Goal: Task Accomplishment & Management: Use online tool/utility

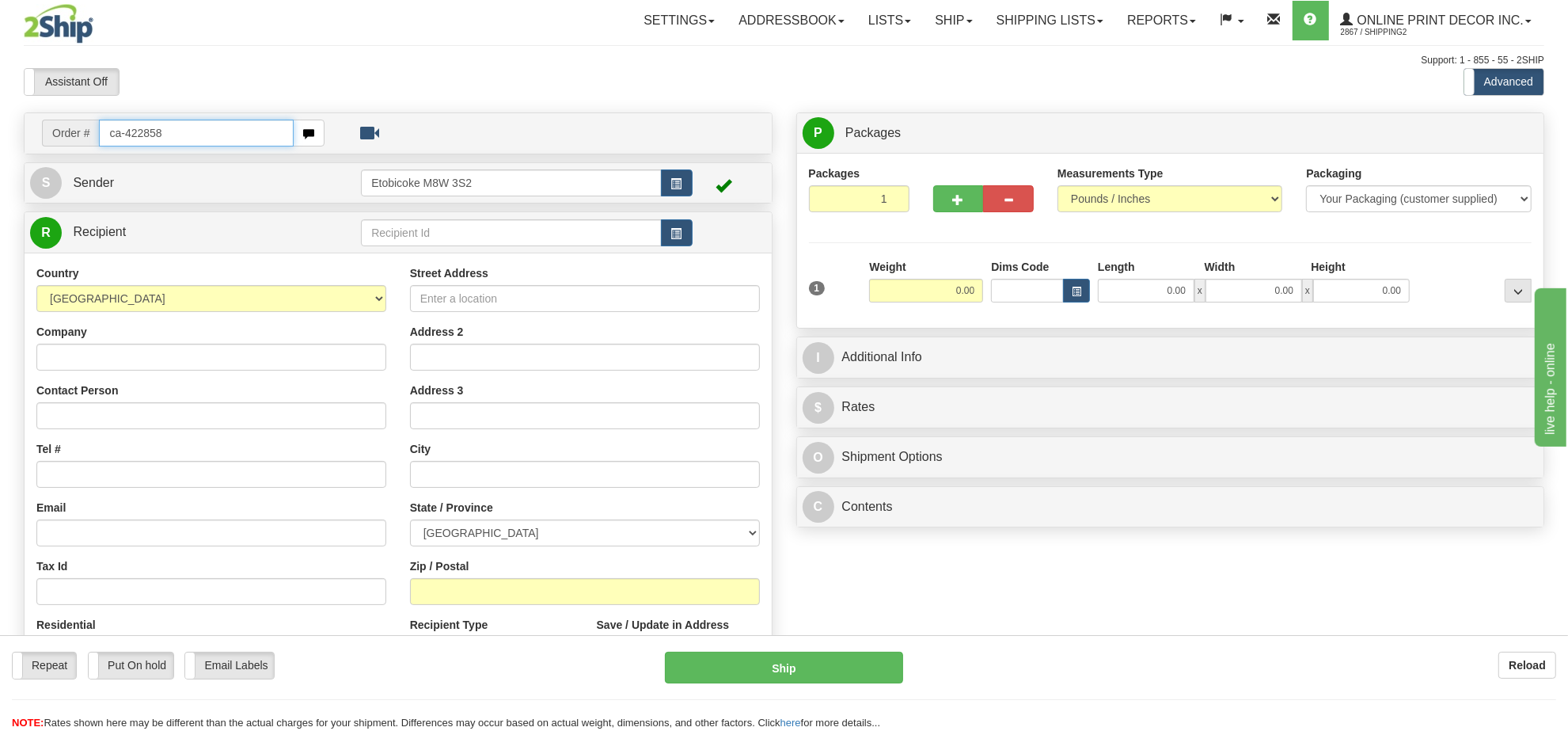
type input "ca-422858"
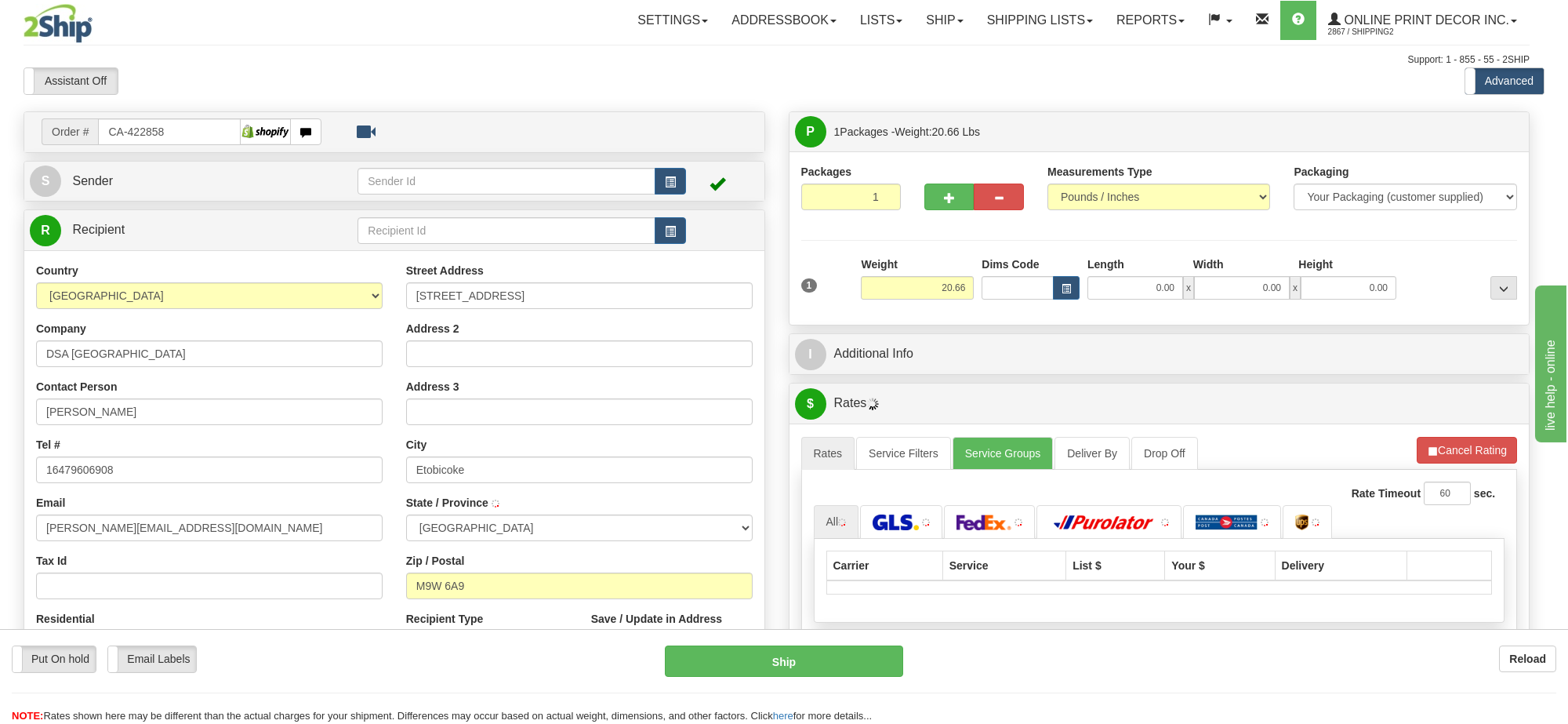
type input "ETOBICOKE"
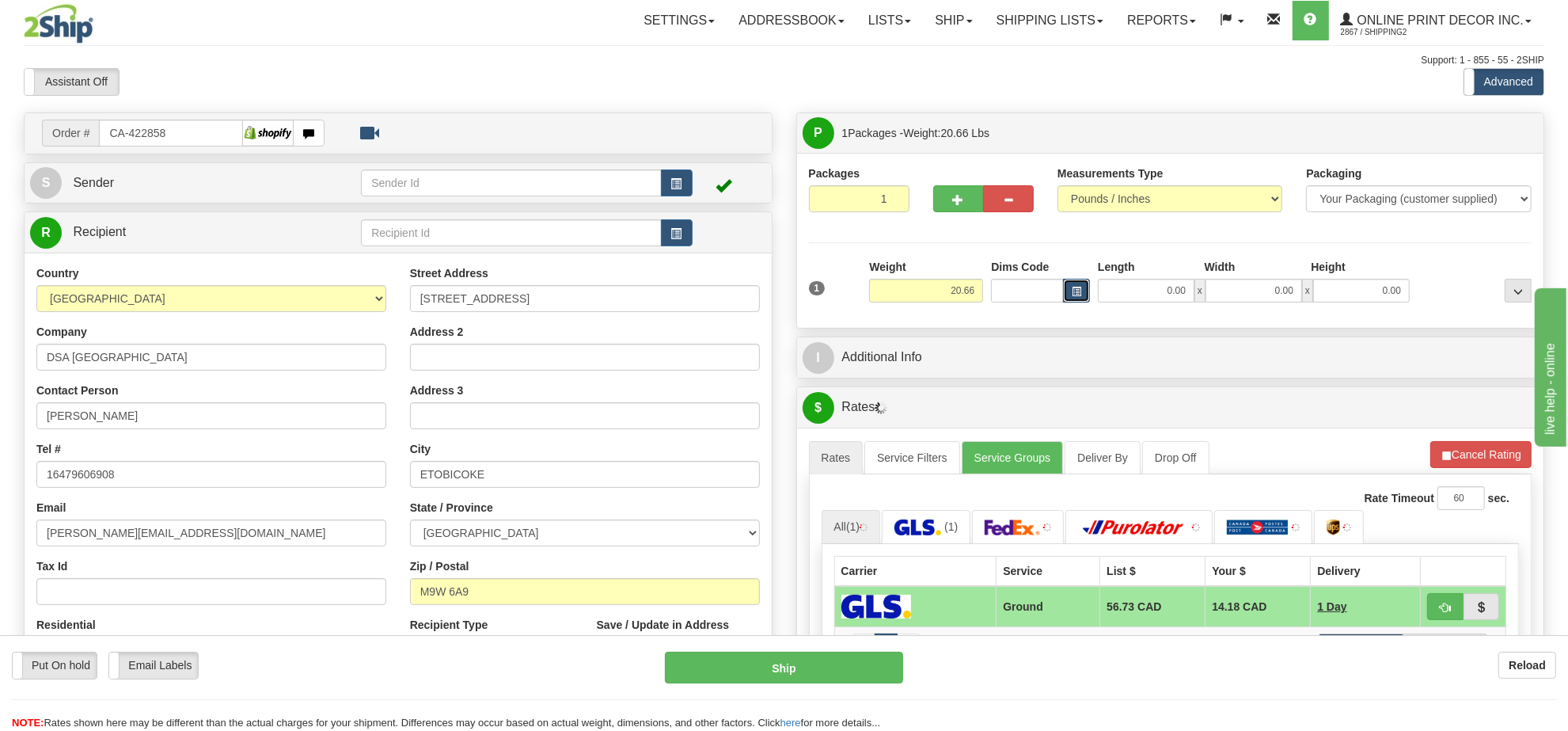
click at [1078, 283] on button "button" at bounding box center [1076, 290] width 27 height 24
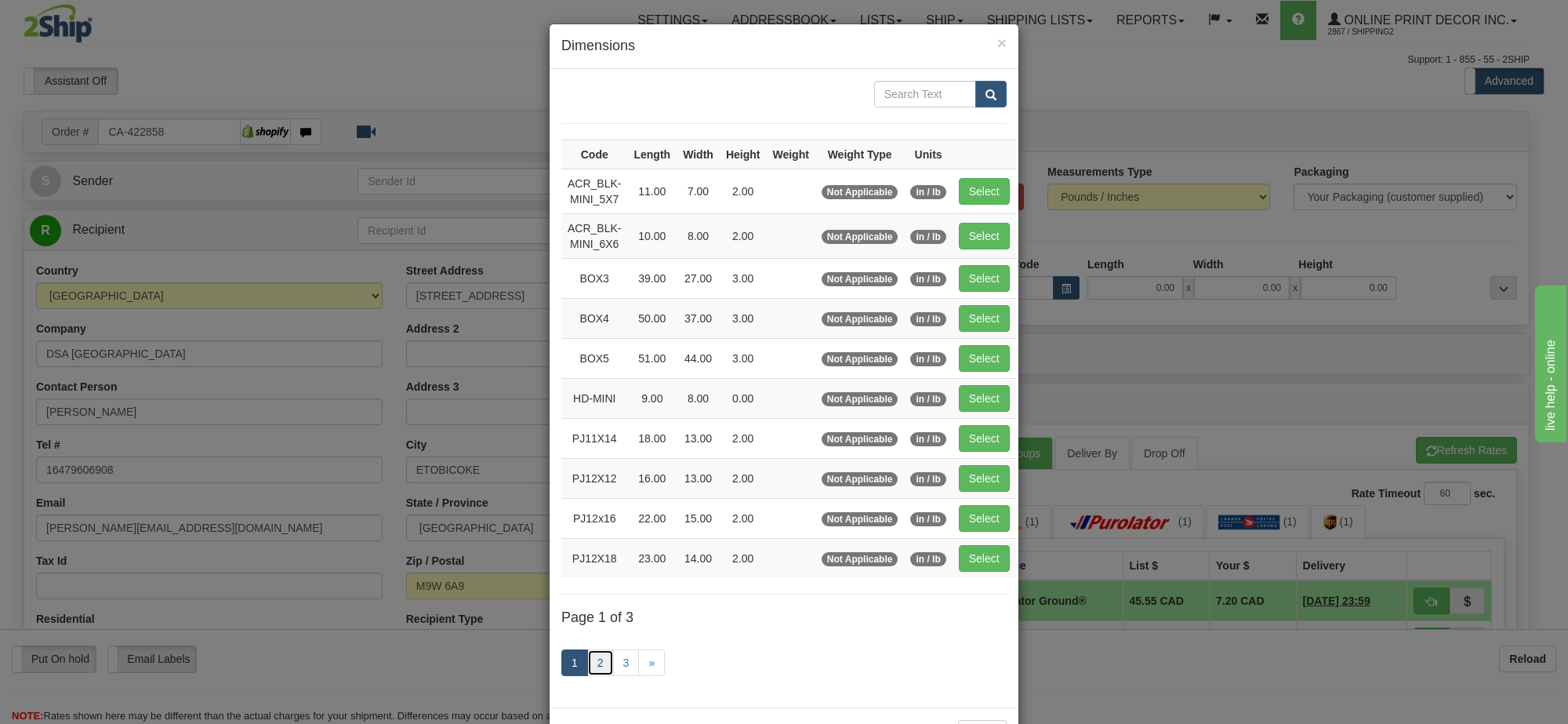
click at [597, 668] on link "2" at bounding box center [600, 663] width 27 height 27
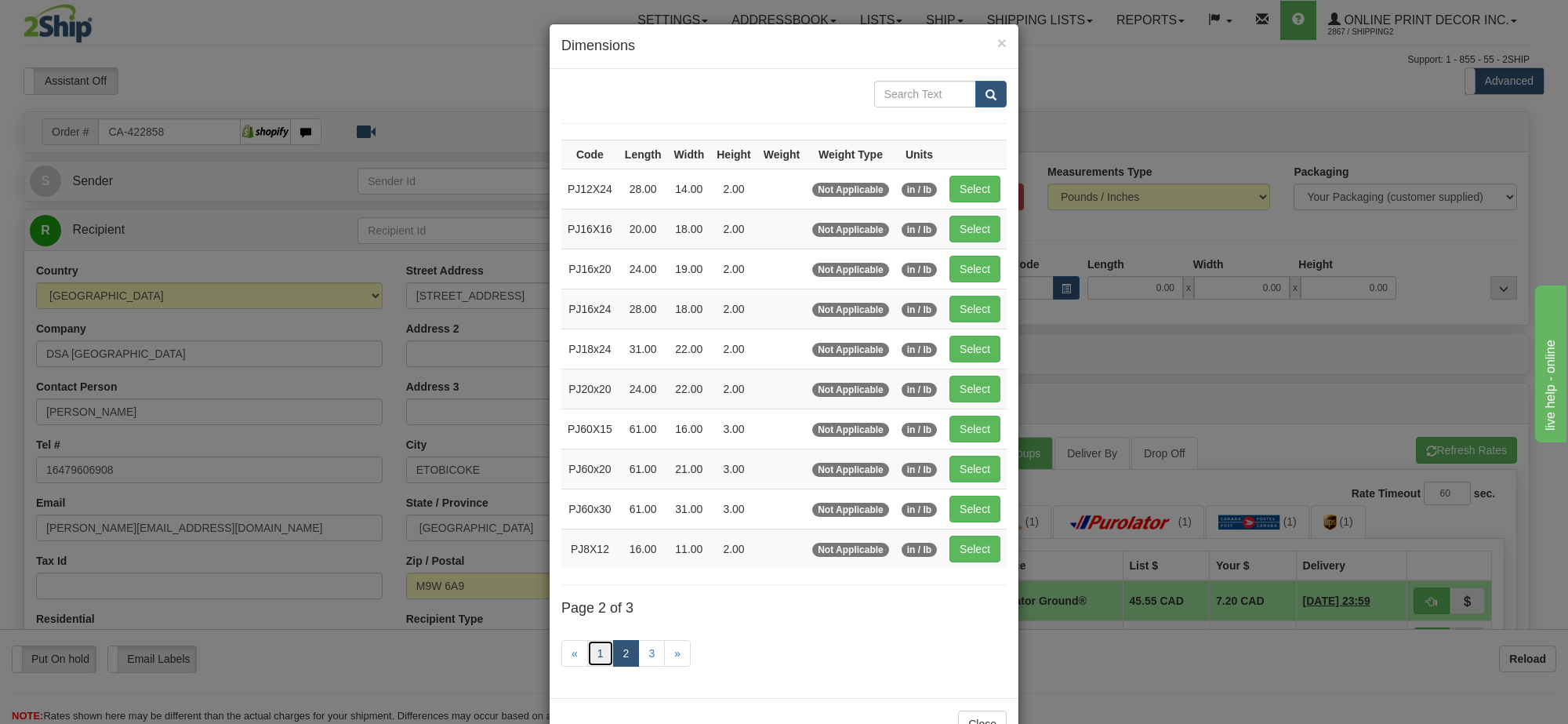
click at [597, 667] on link "1" at bounding box center [600, 653] width 27 height 27
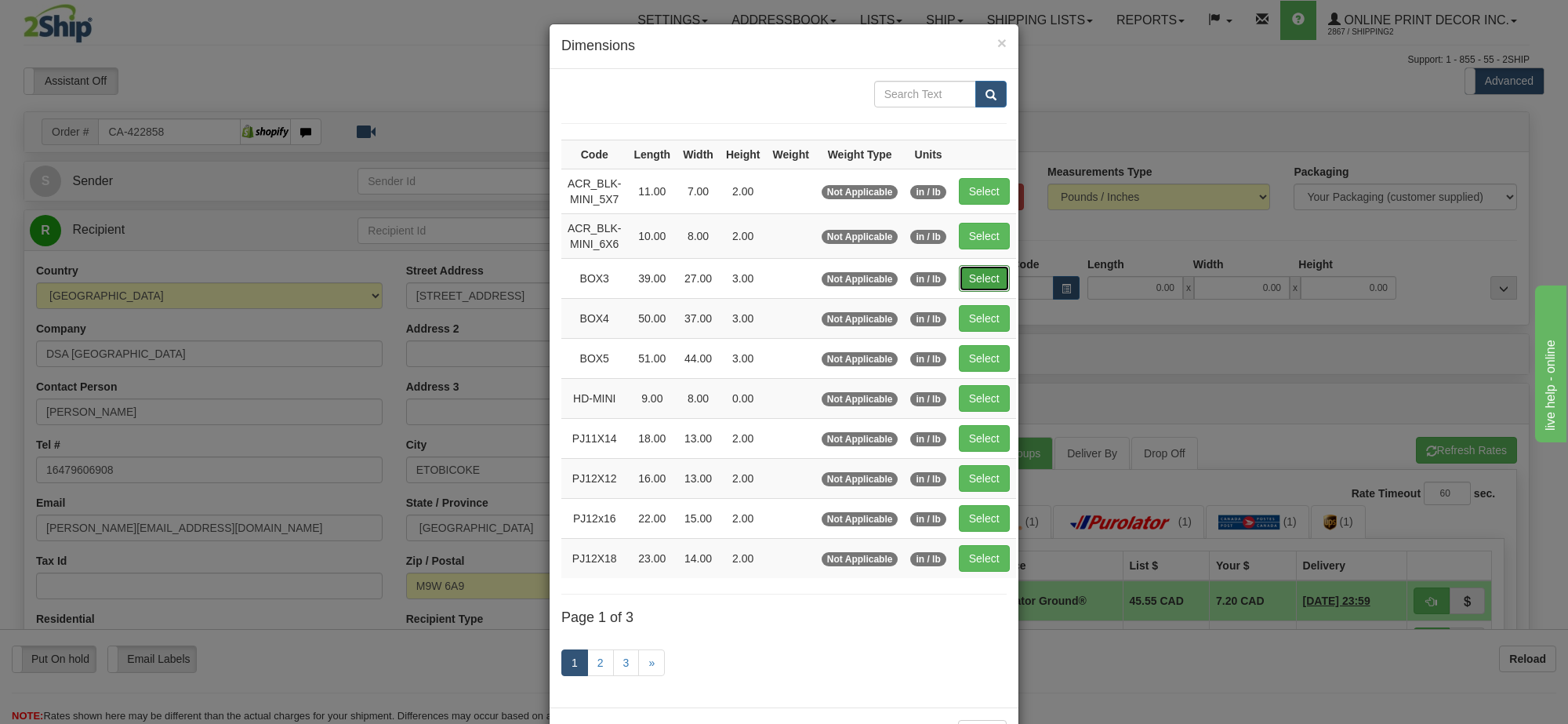
click at [965, 282] on button "Select" at bounding box center [984, 278] width 51 height 27
type input "BOX3"
type input "39.00"
type input "27.00"
type input "3.00"
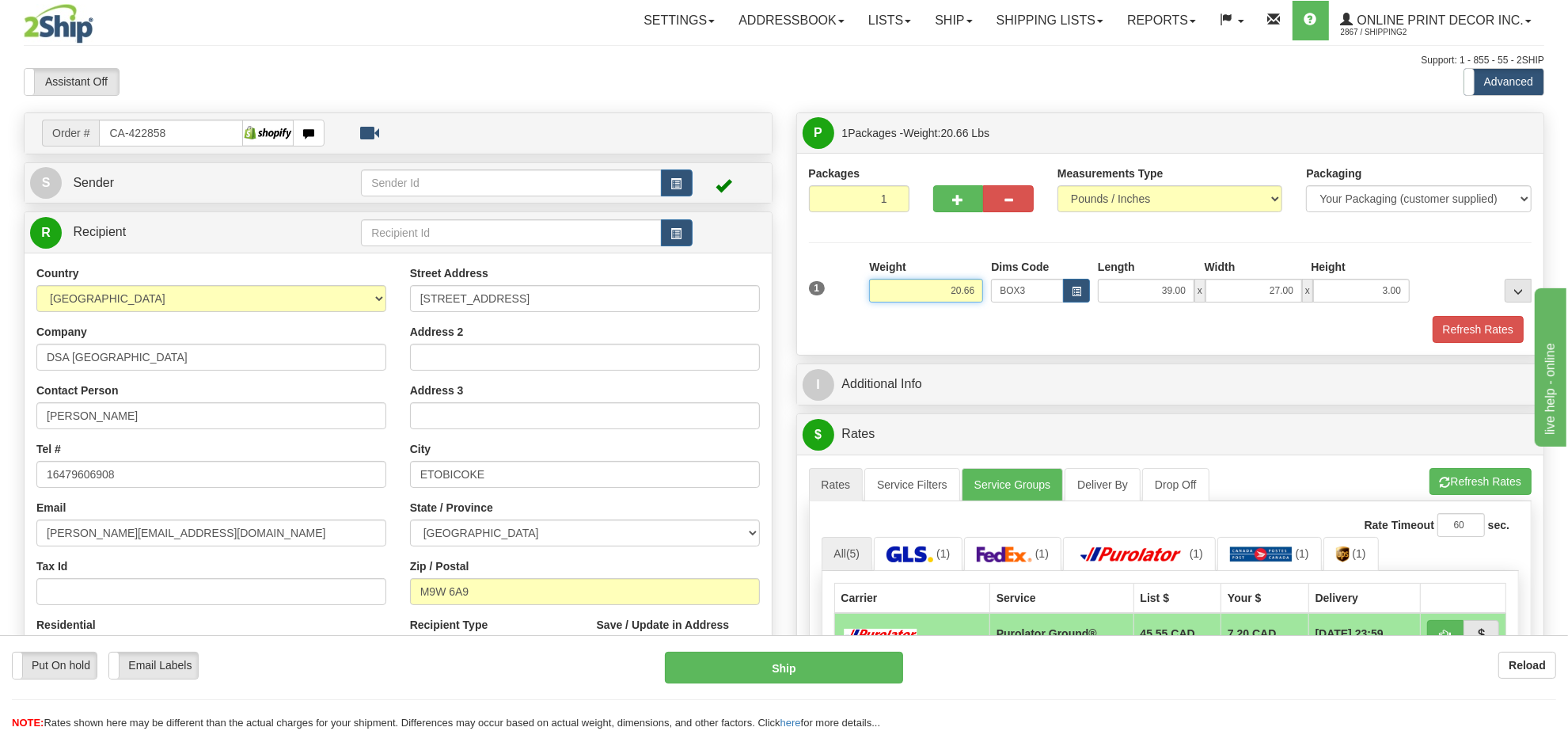
drag, startPoint x: 980, startPoint y: 286, endPoint x: 892, endPoint y: 294, distance: 88.4
click at [892, 294] on input "20.66" at bounding box center [926, 290] width 114 height 24
type input "11.98"
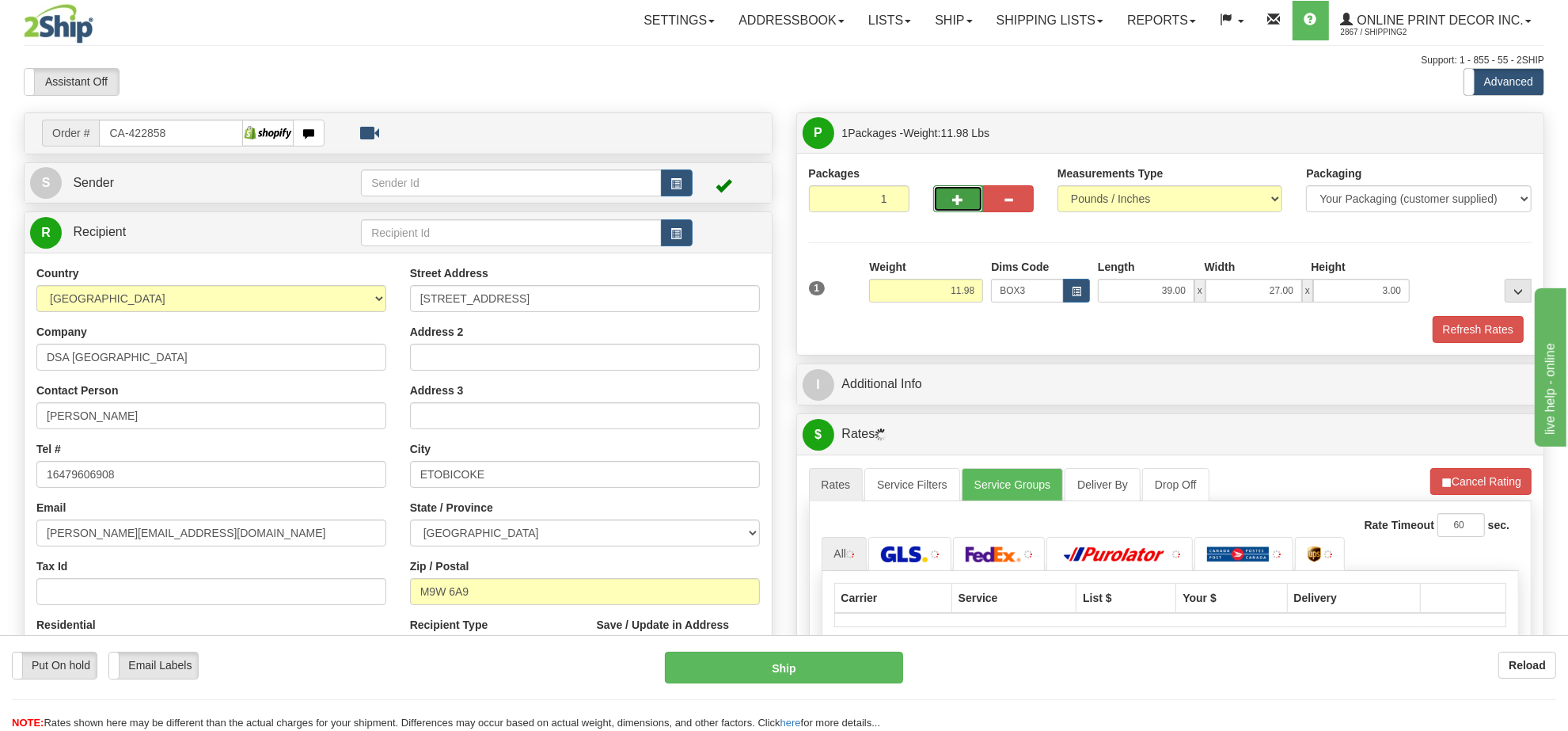
click at [954, 195] on span "button" at bounding box center [958, 200] width 11 height 10
radio input "true"
type input "2"
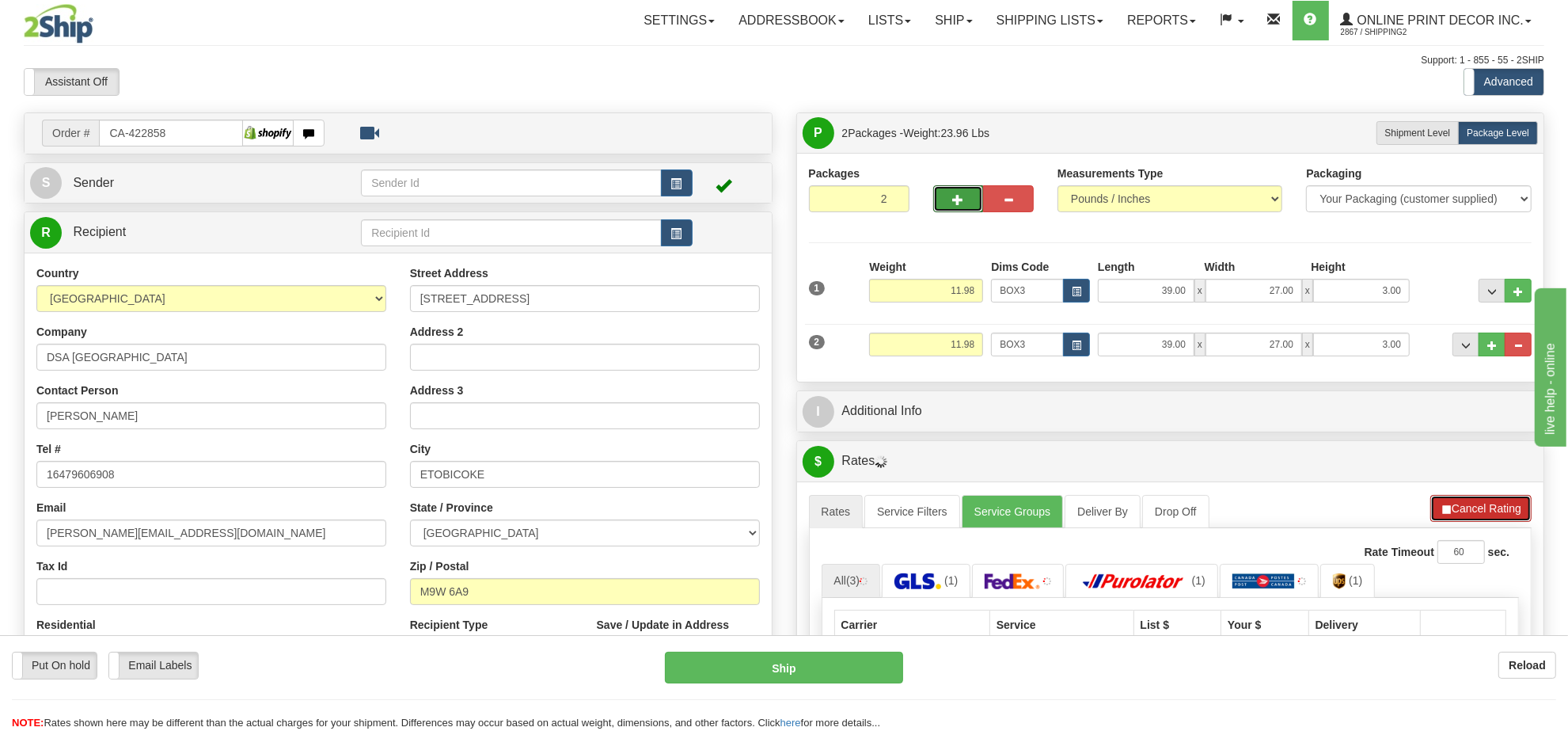
click at [1474, 501] on button "Cancel Rating" at bounding box center [1481, 508] width 101 height 27
click at [1474, 501] on button "Refresh Rates" at bounding box center [1481, 508] width 102 height 27
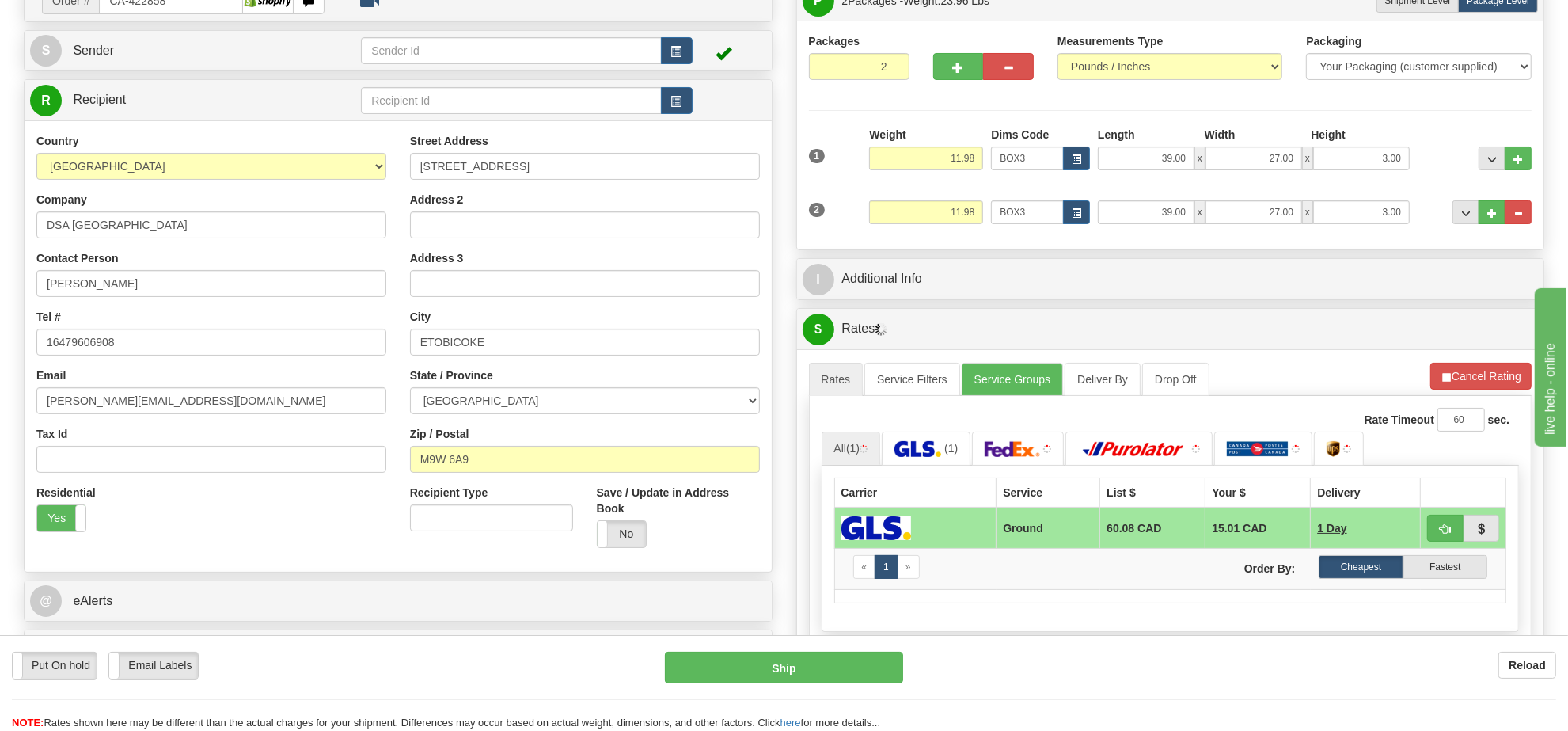
scroll to position [199, 0]
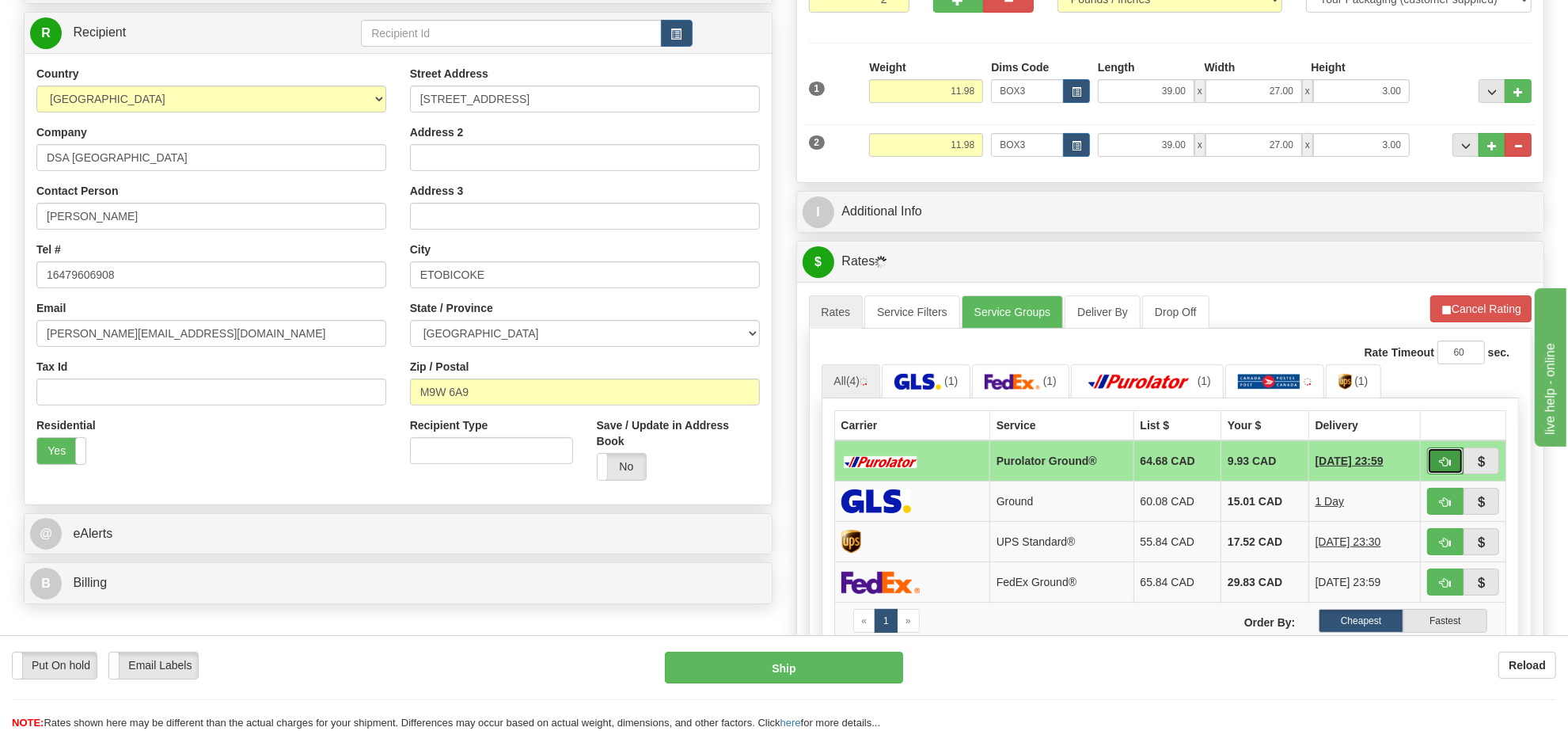
click at [1451, 457] on button "button" at bounding box center [1446, 461] width 37 height 27
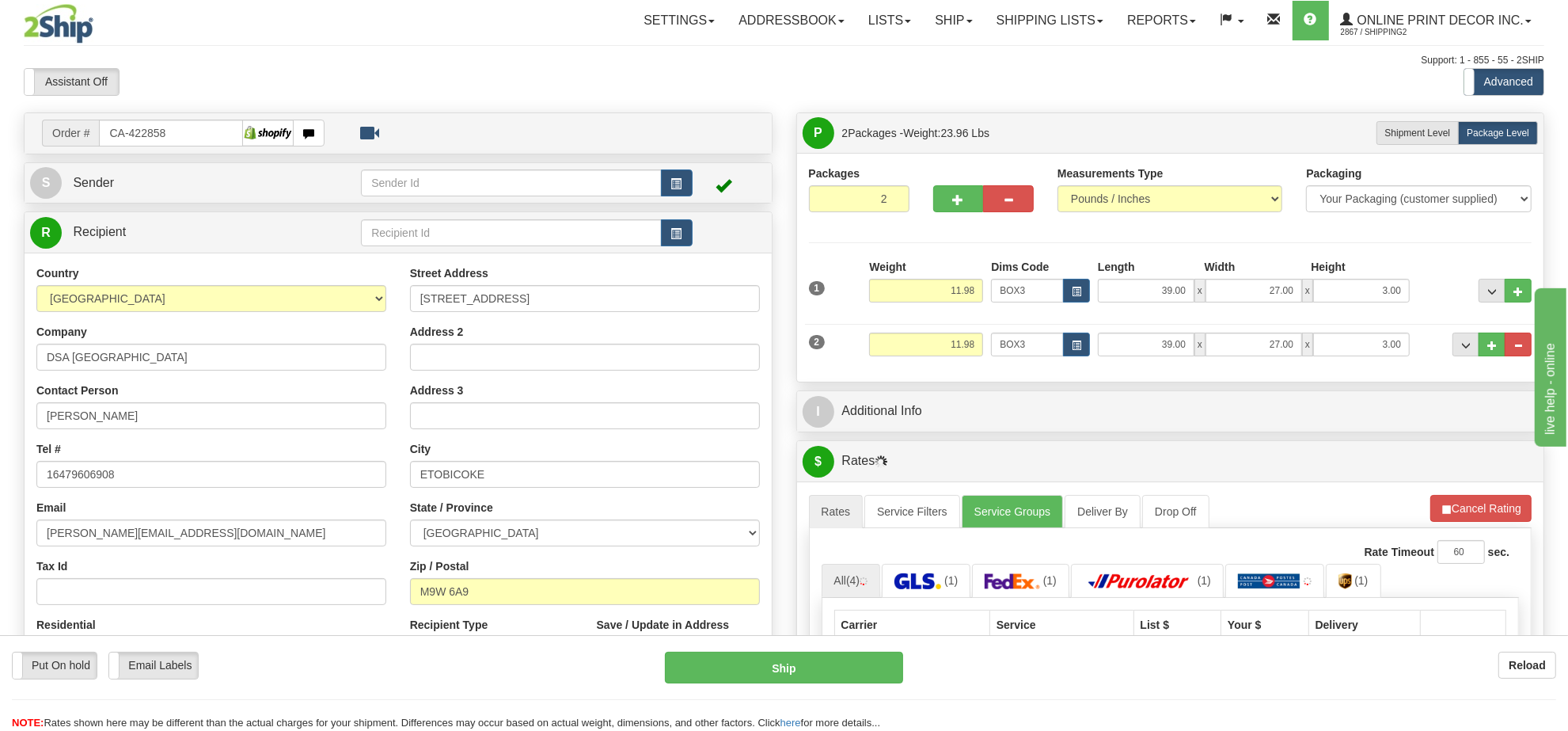
scroll to position [297, 0]
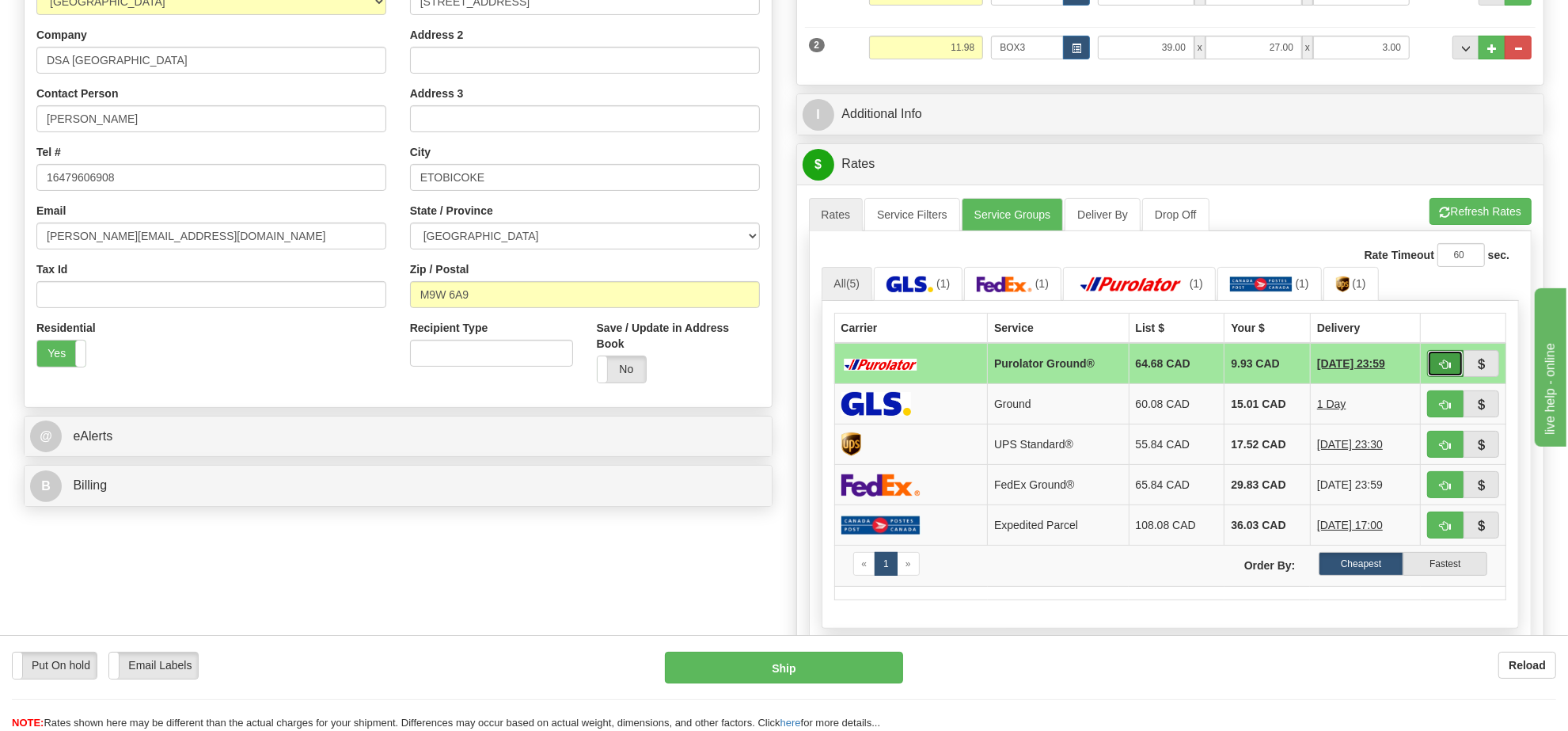
click at [1435, 368] on button "button" at bounding box center [1446, 363] width 37 height 27
type input "260"
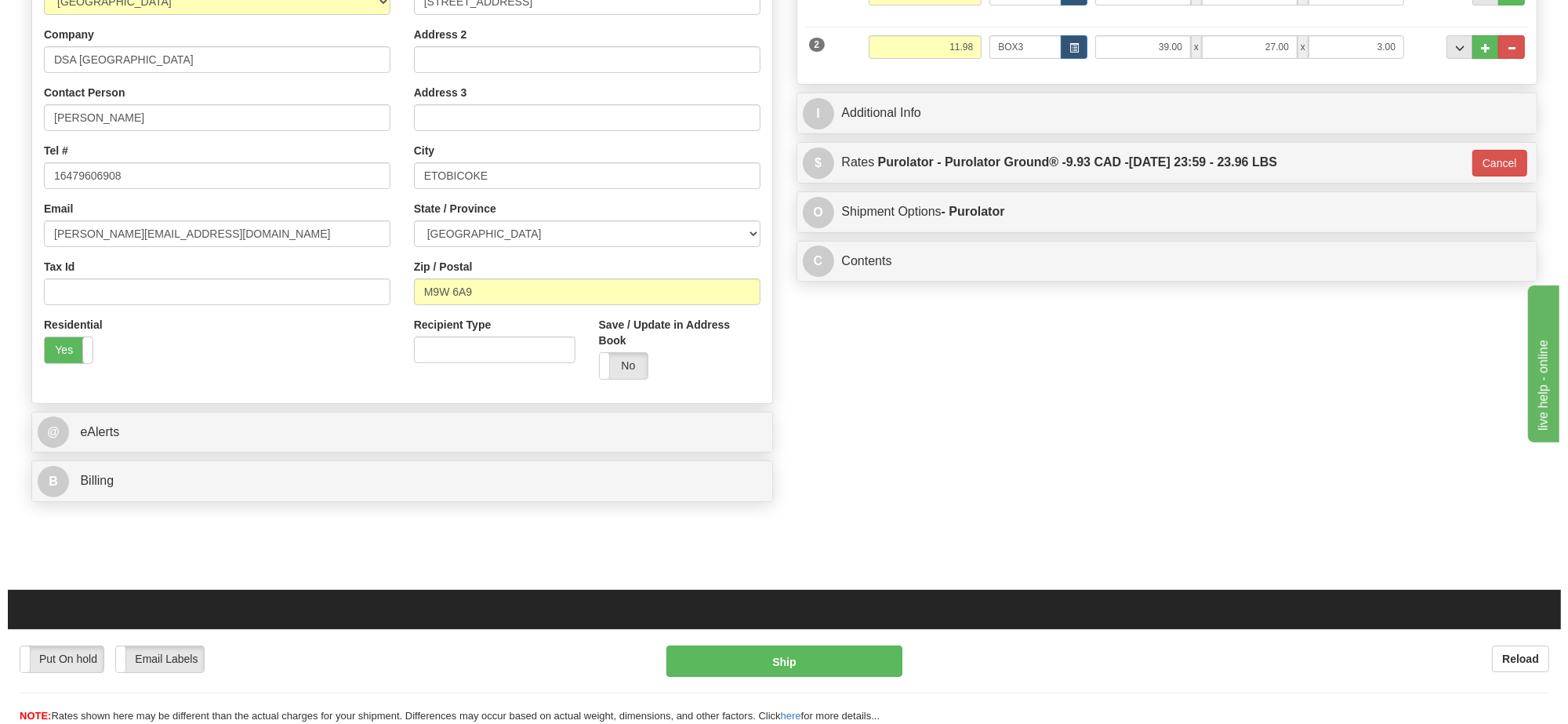
scroll to position [0, 0]
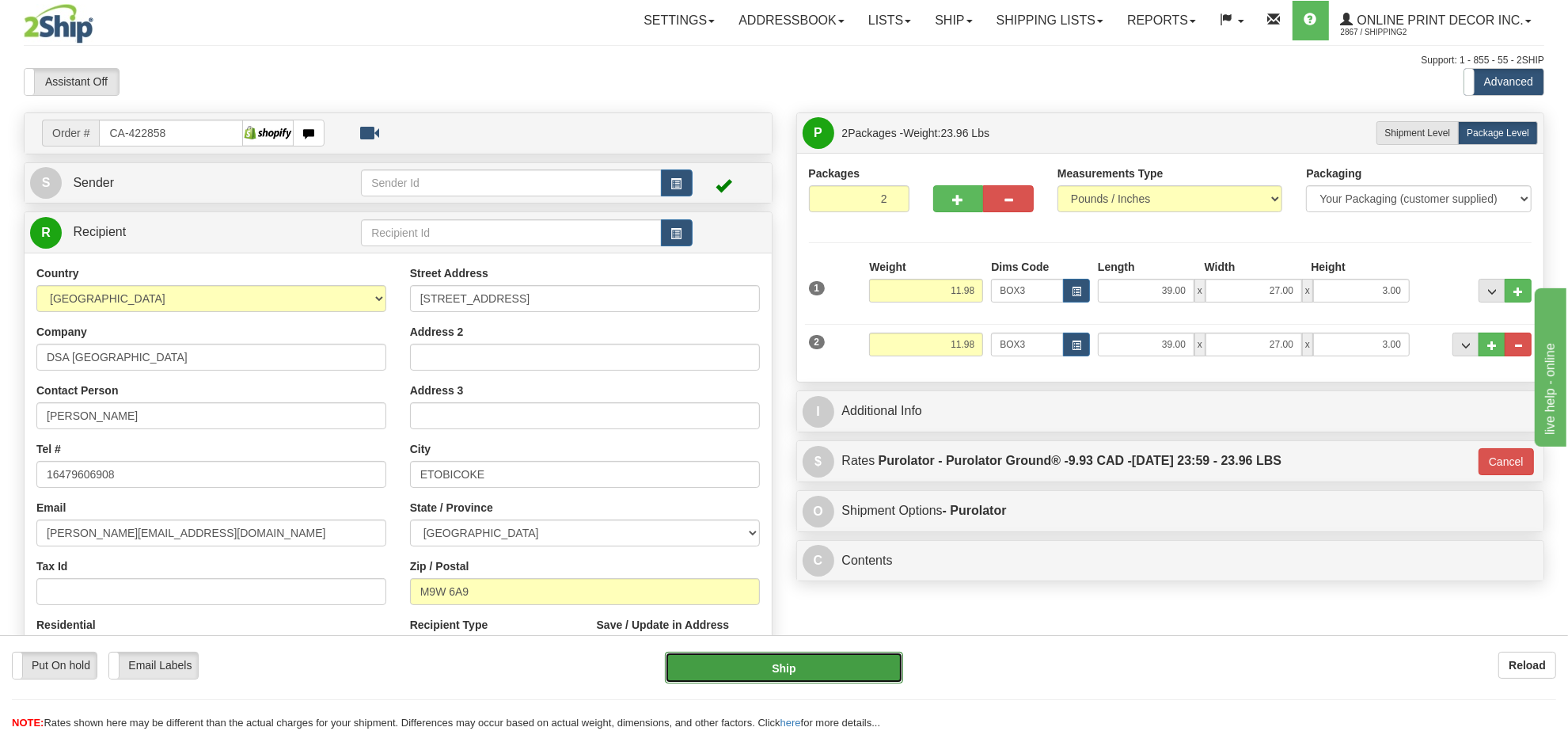
click at [876, 658] on button "Ship" at bounding box center [784, 667] width 238 height 31
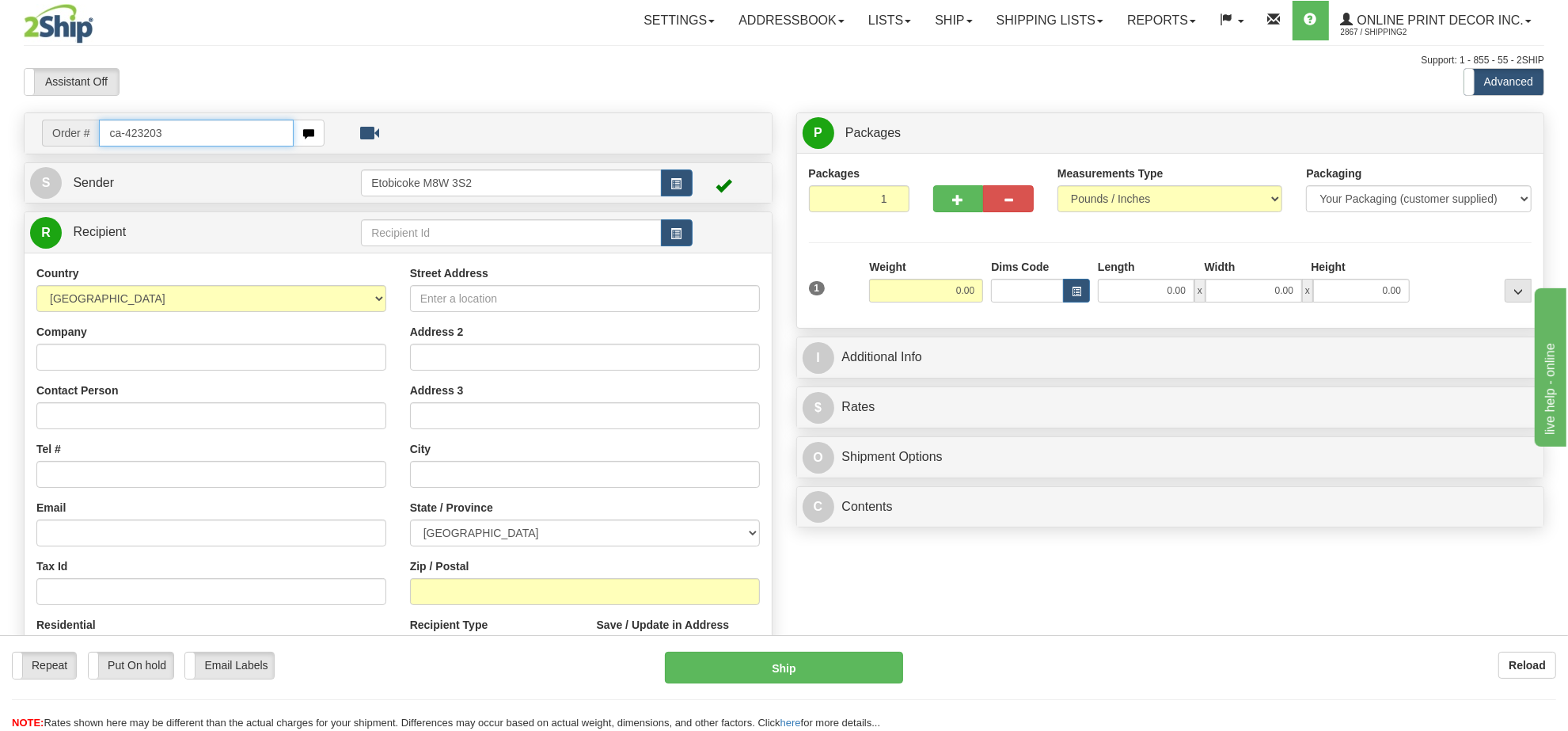
type input "ca-423203"
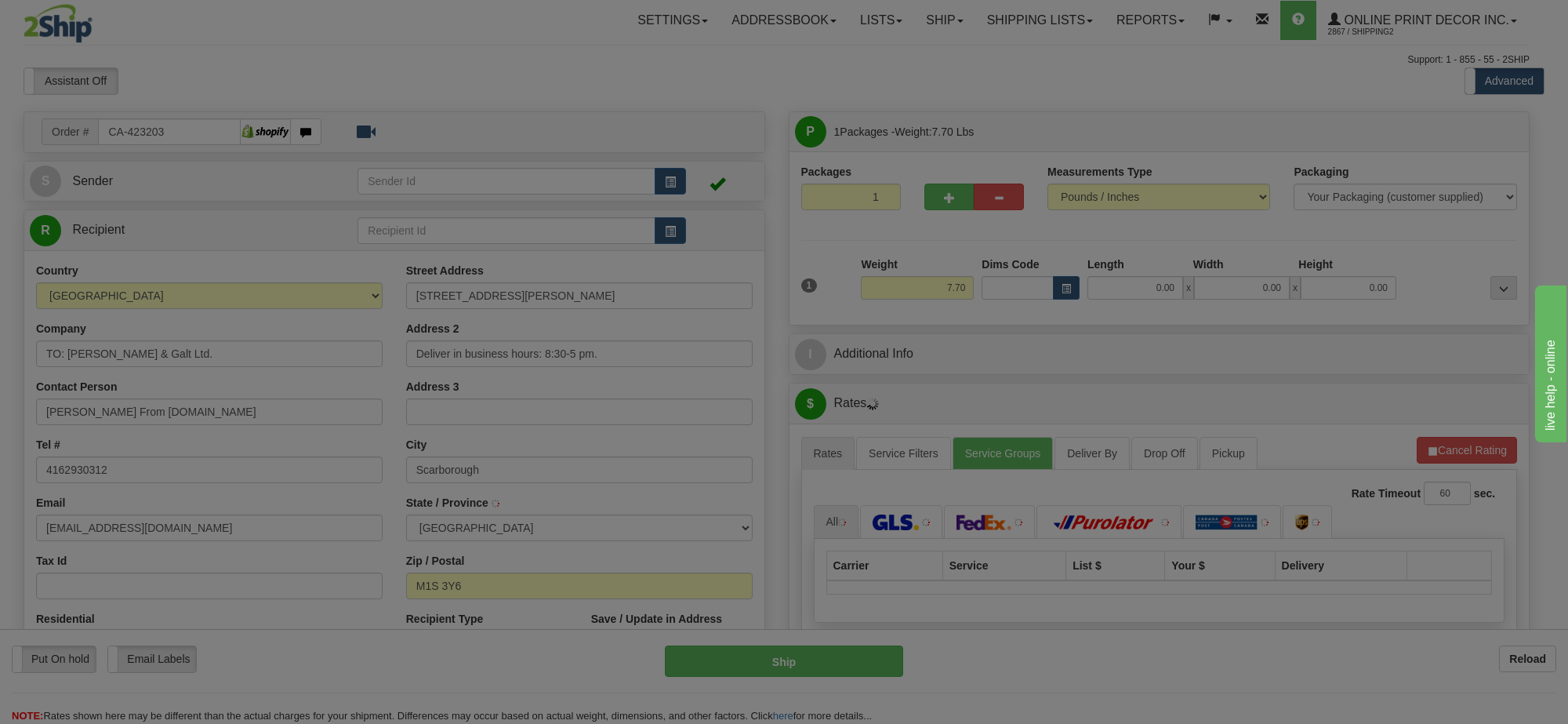
type input "SCARBOROUGH"
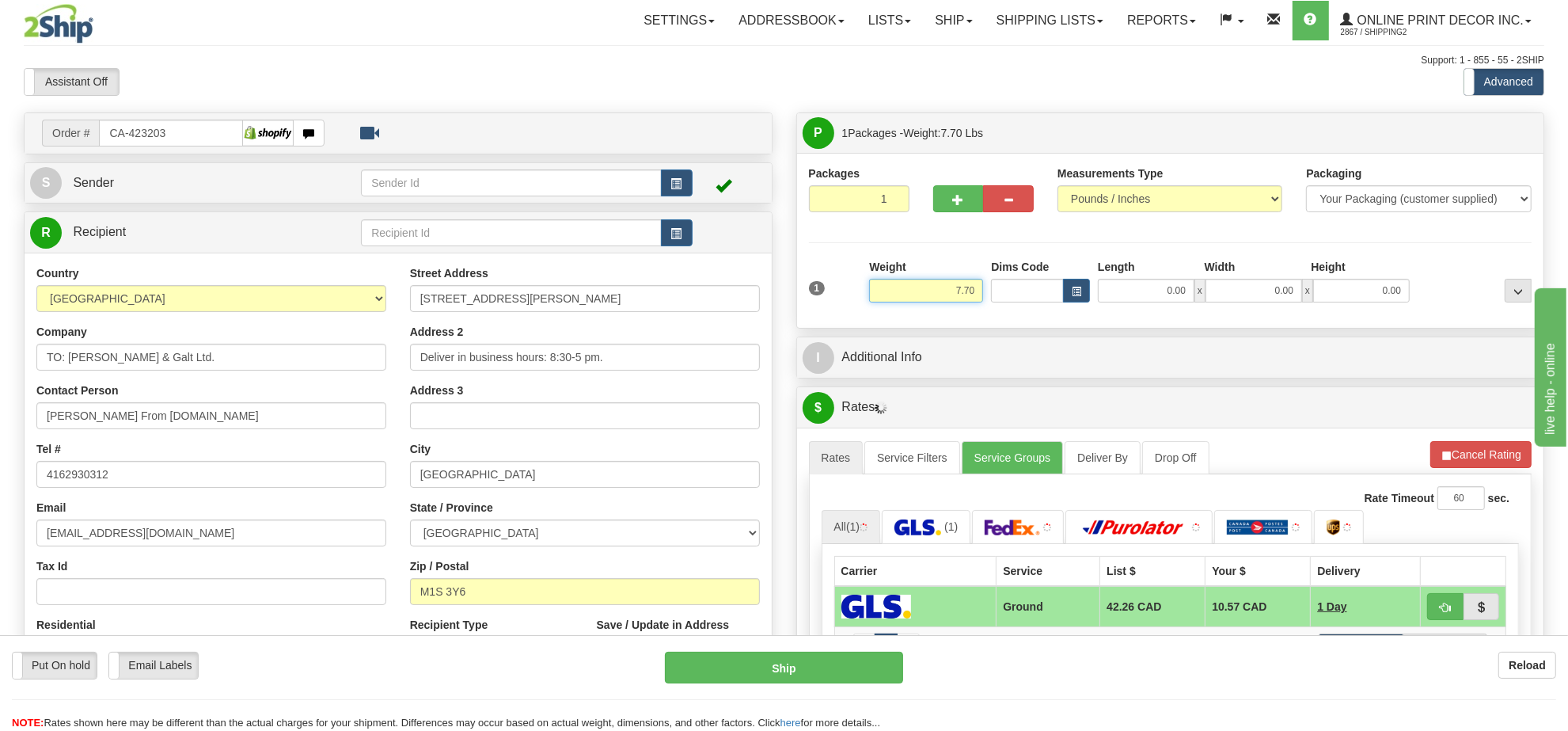
click at [946, 305] on div "Weight 7.70" at bounding box center [926, 286] width 121 height 55
click at [947, 302] on input "7.70" at bounding box center [926, 290] width 114 height 24
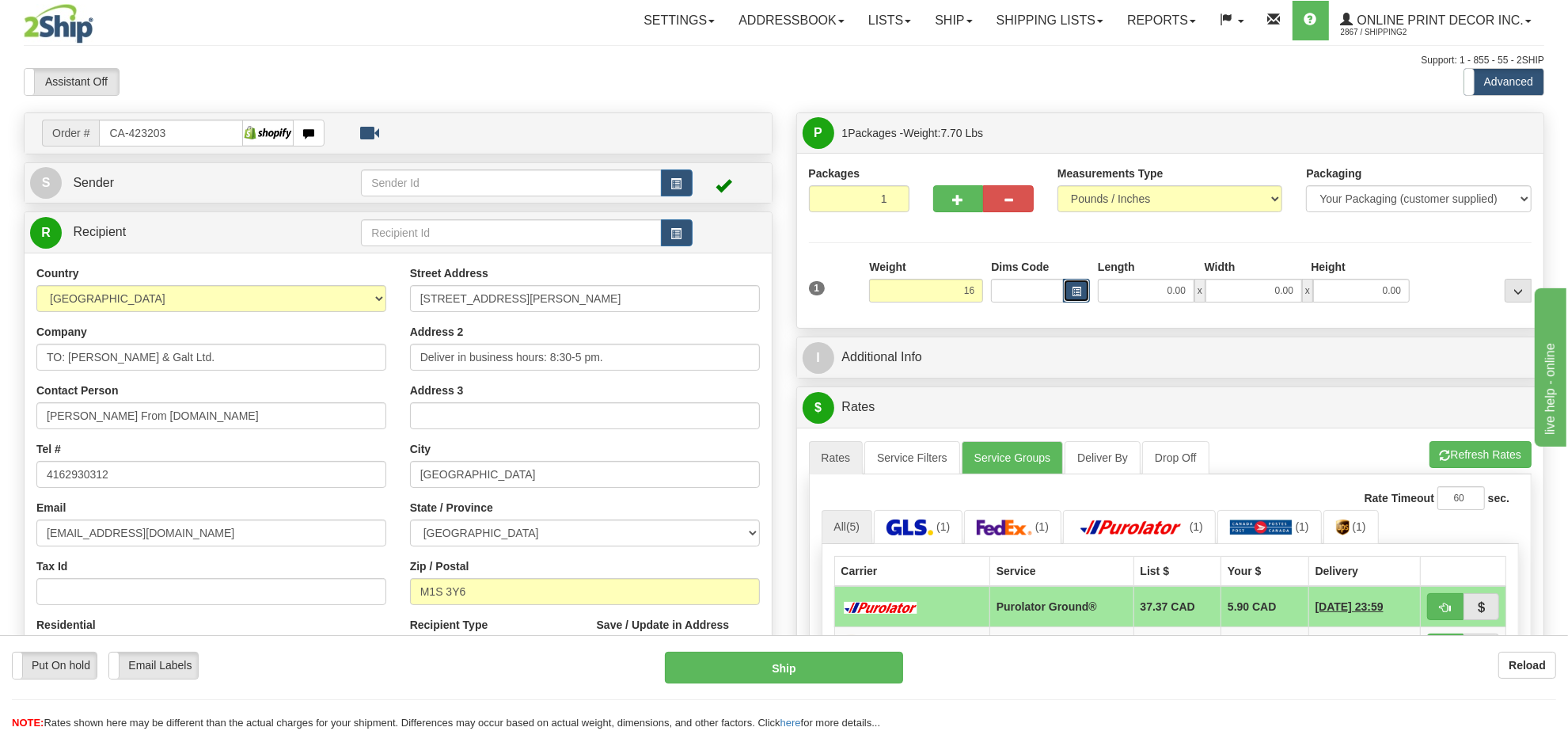
type input "16.00"
click at [1077, 293] on span "button" at bounding box center [1076, 292] width 10 height 9
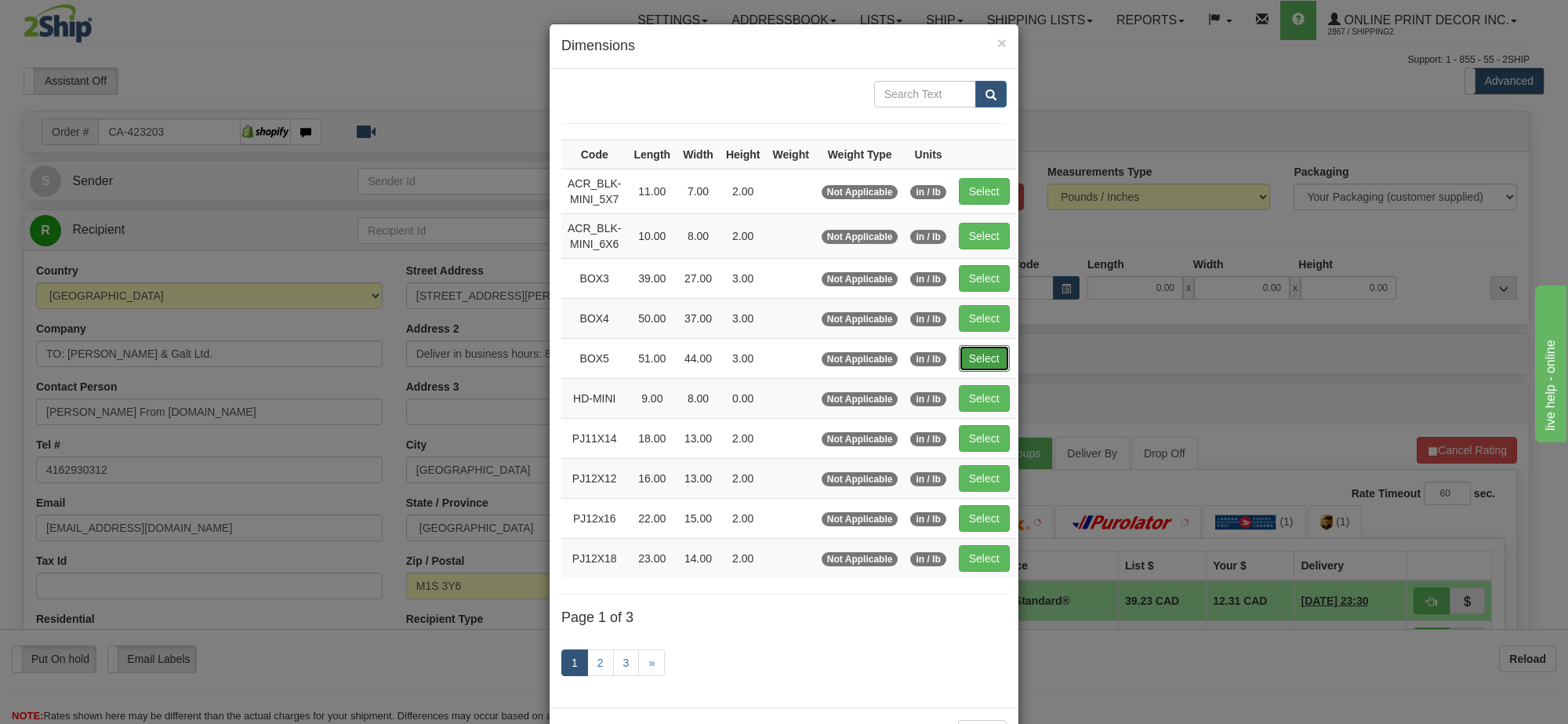
click at [975, 370] on button "Select" at bounding box center [984, 358] width 51 height 27
type input "BOX5"
type input "51.00"
type input "44.00"
type input "3.00"
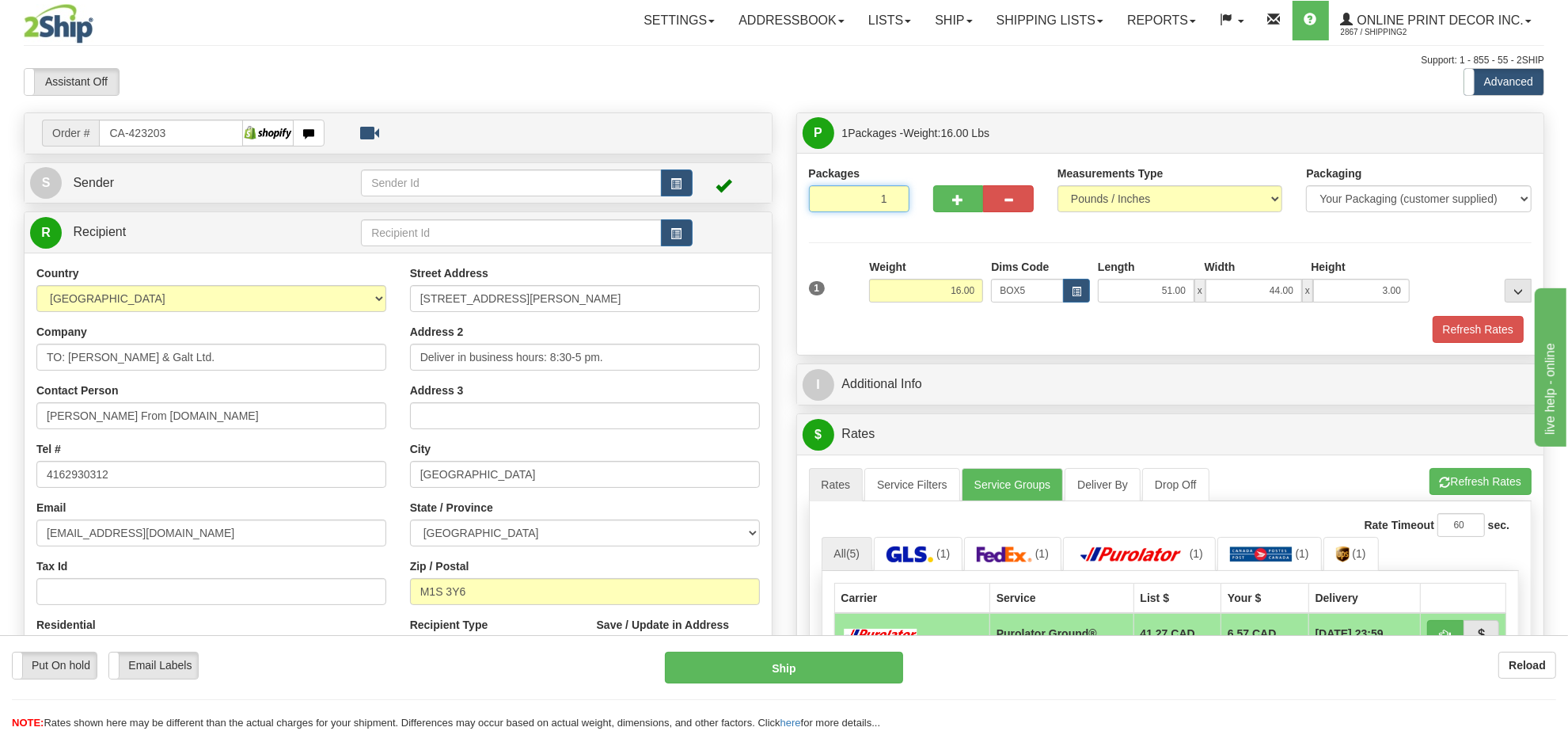
click at [860, 210] on input "1" at bounding box center [859, 198] width 101 height 27
type input "7"
radio input "true"
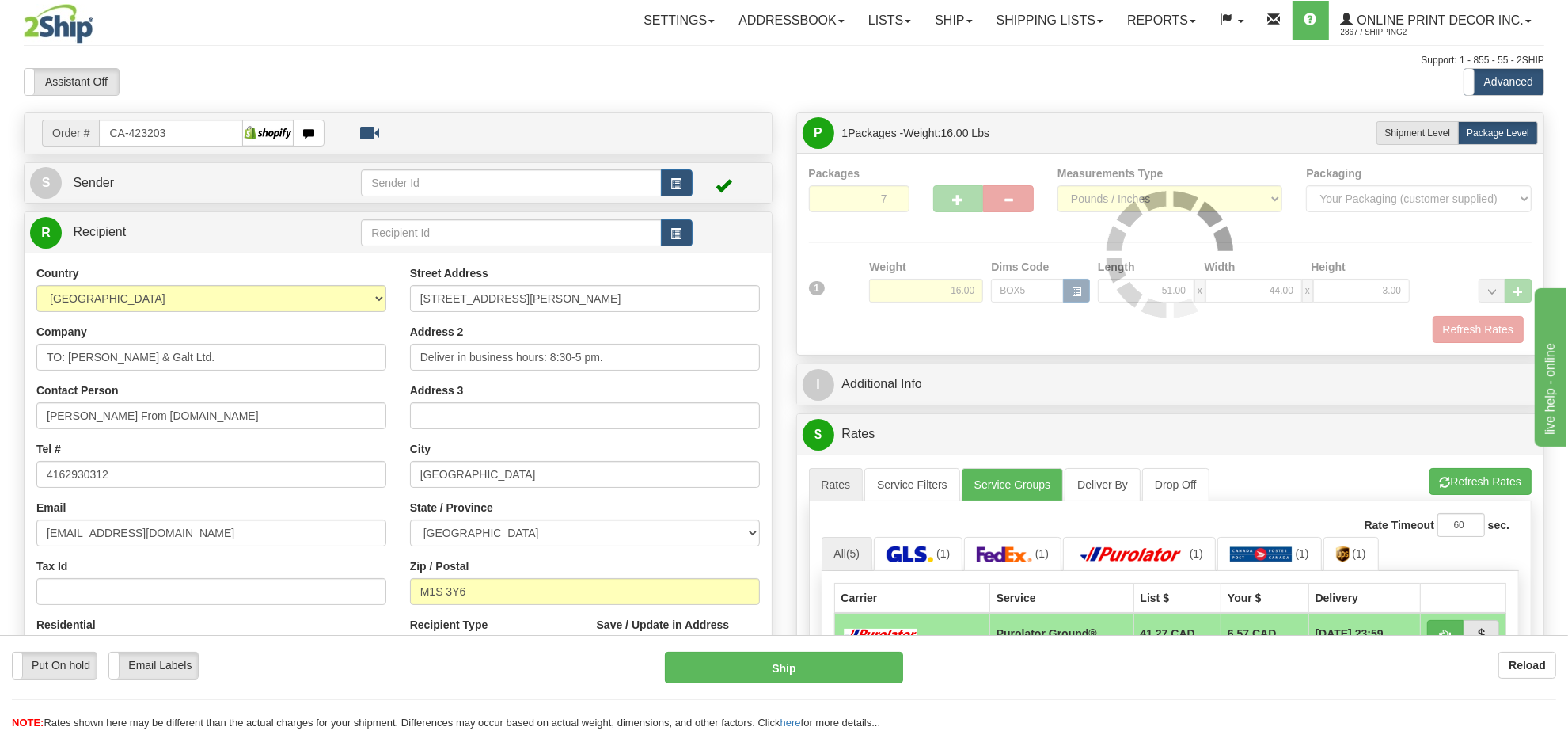
click at [931, 72] on div "Assistant On Assistant Off Do a return Do a return Previous Next Standard Advan…" at bounding box center [784, 81] width 1544 height 27
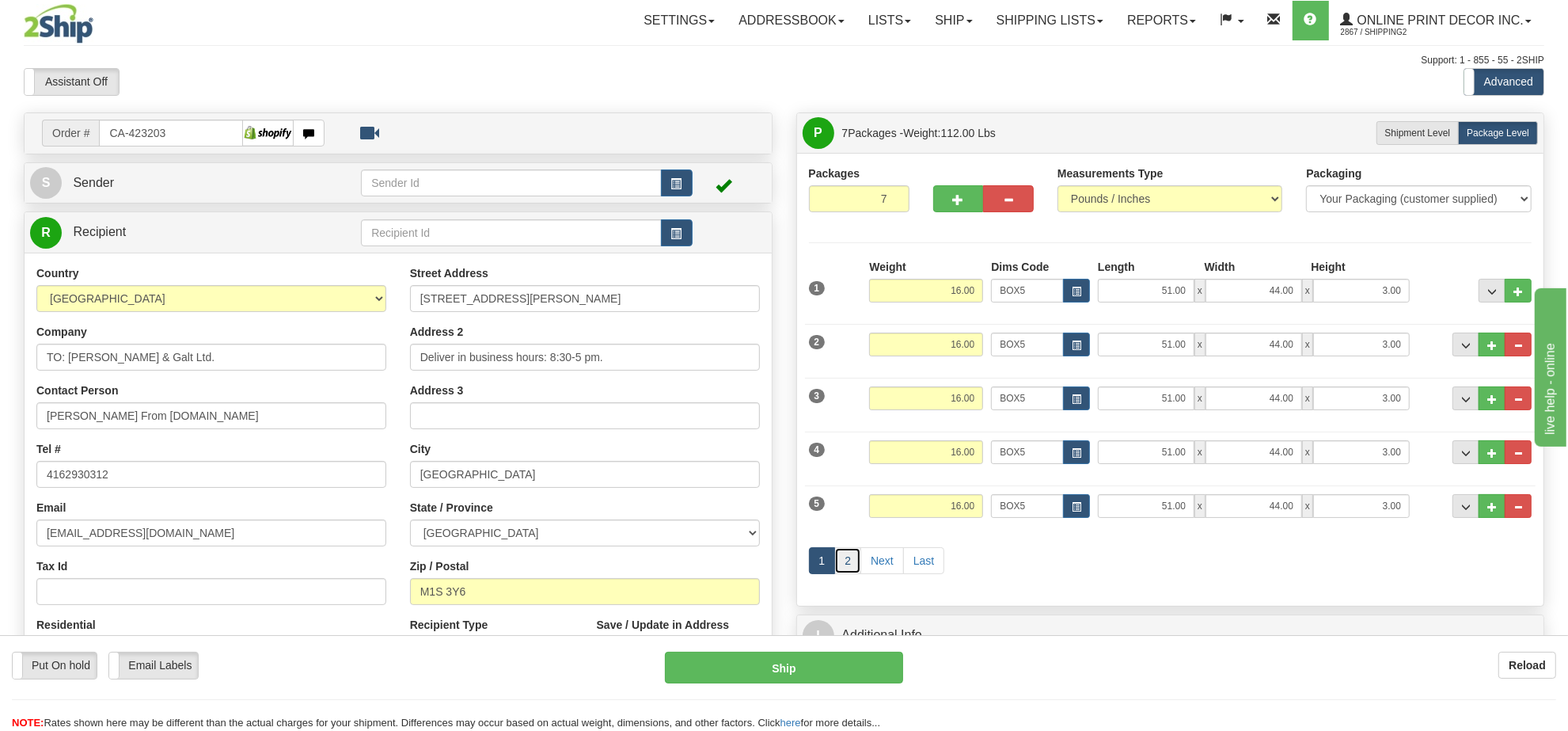
click at [856, 567] on link "2" at bounding box center [848, 560] width 27 height 27
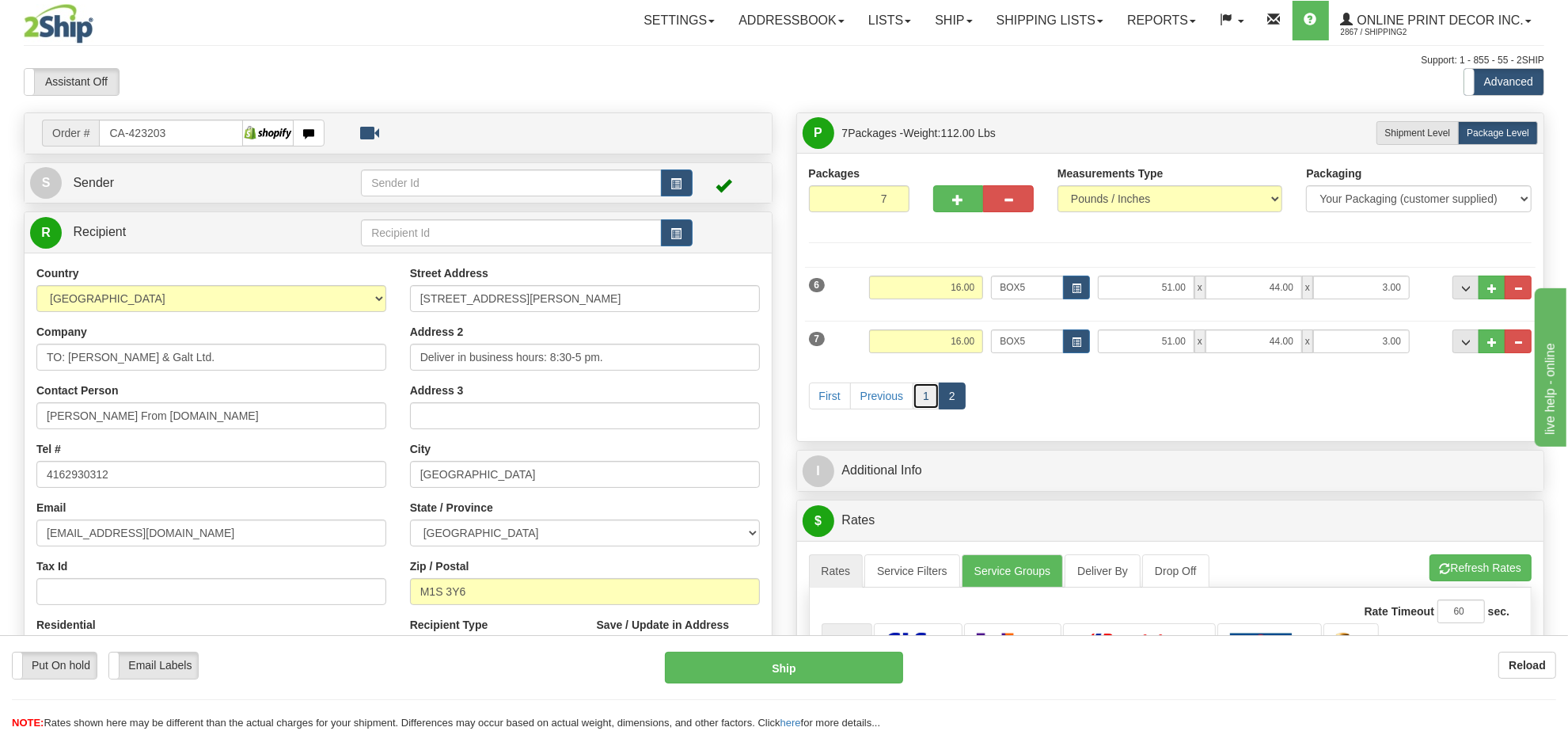
click at [924, 409] on link "1" at bounding box center [926, 395] width 27 height 27
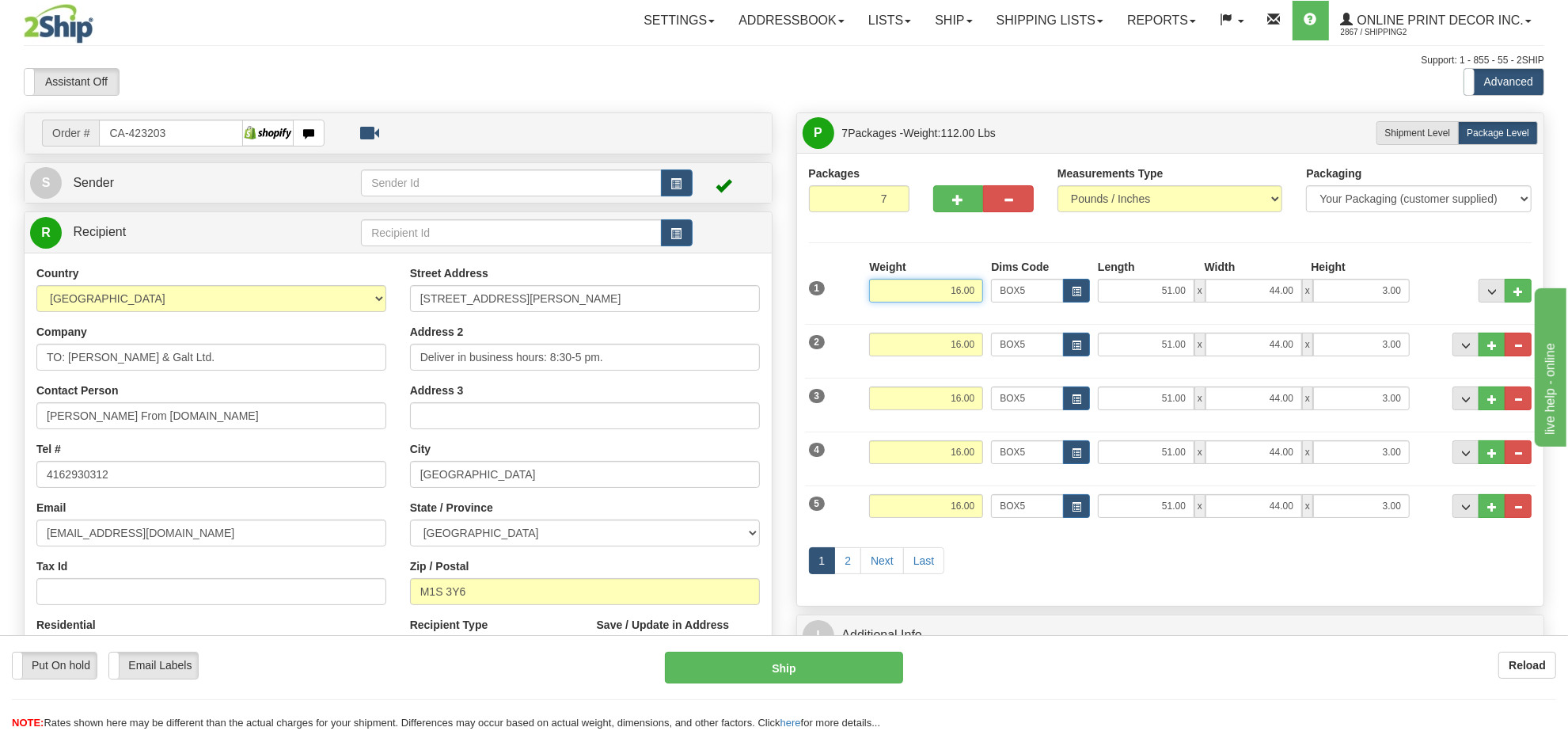
click at [955, 295] on input "16.00" at bounding box center [926, 290] width 114 height 24
click at [1078, 286] on button "button" at bounding box center [1076, 290] width 27 height 24
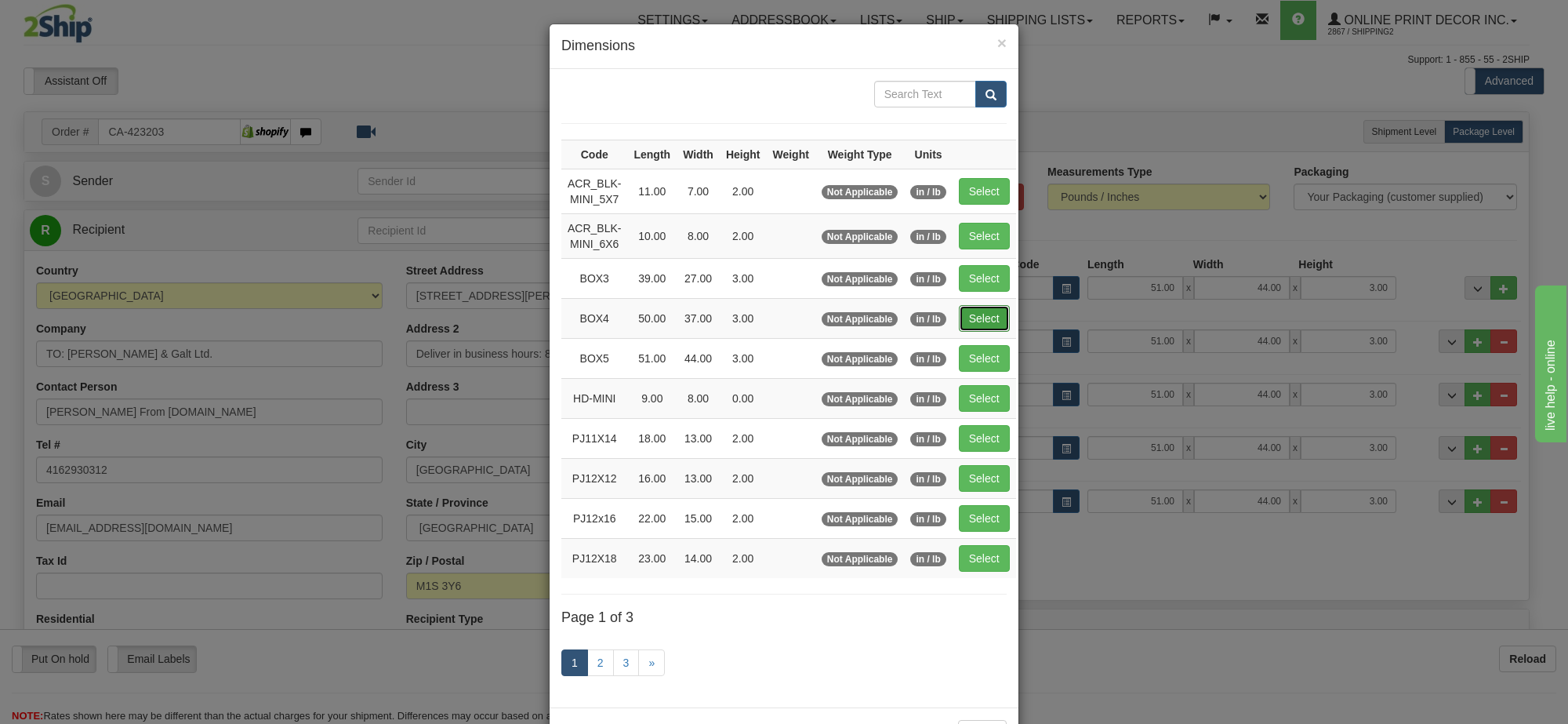
click at [986, 322] on button "Select" at bounding box center [984, 318] width 51 height 27
type input "BOX4"
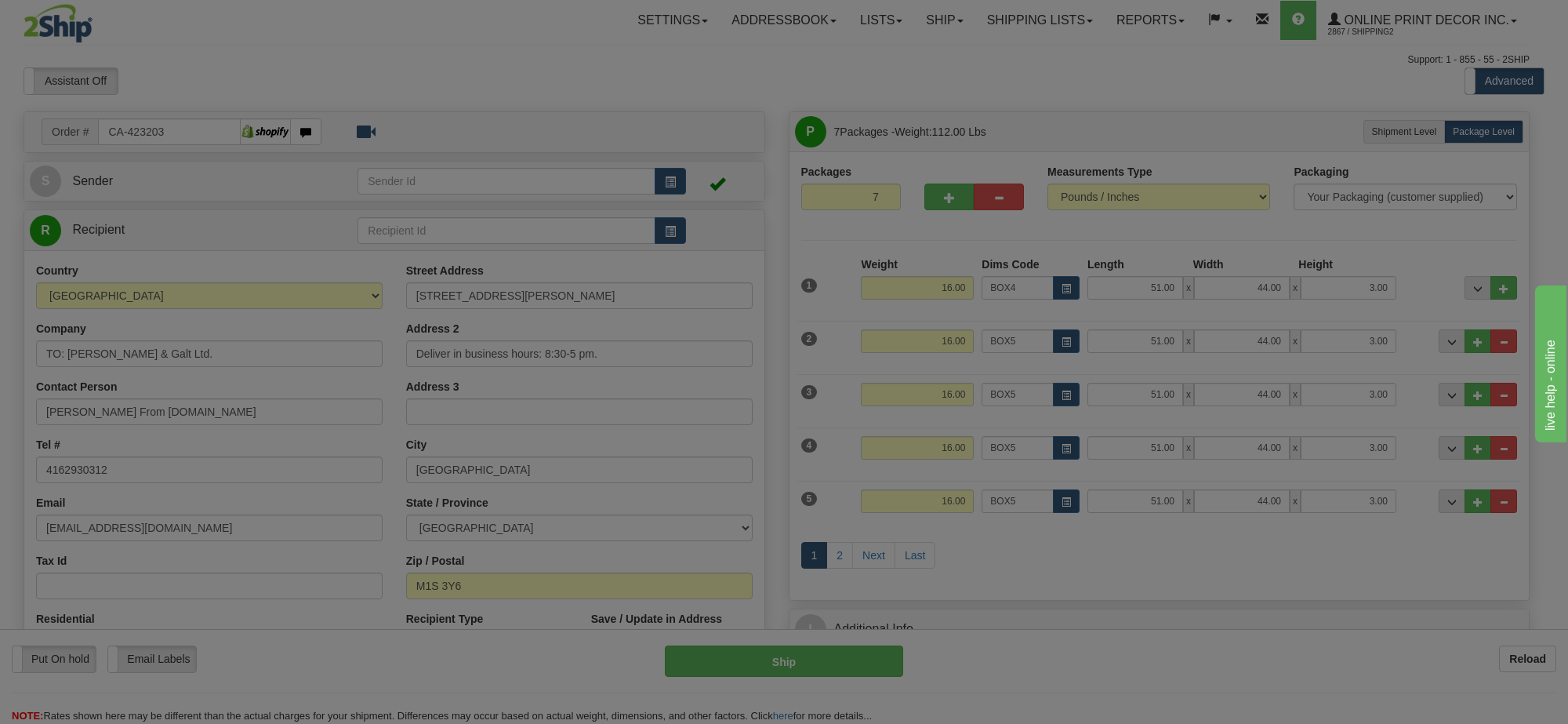
type input "50.00"
type input "37.00"
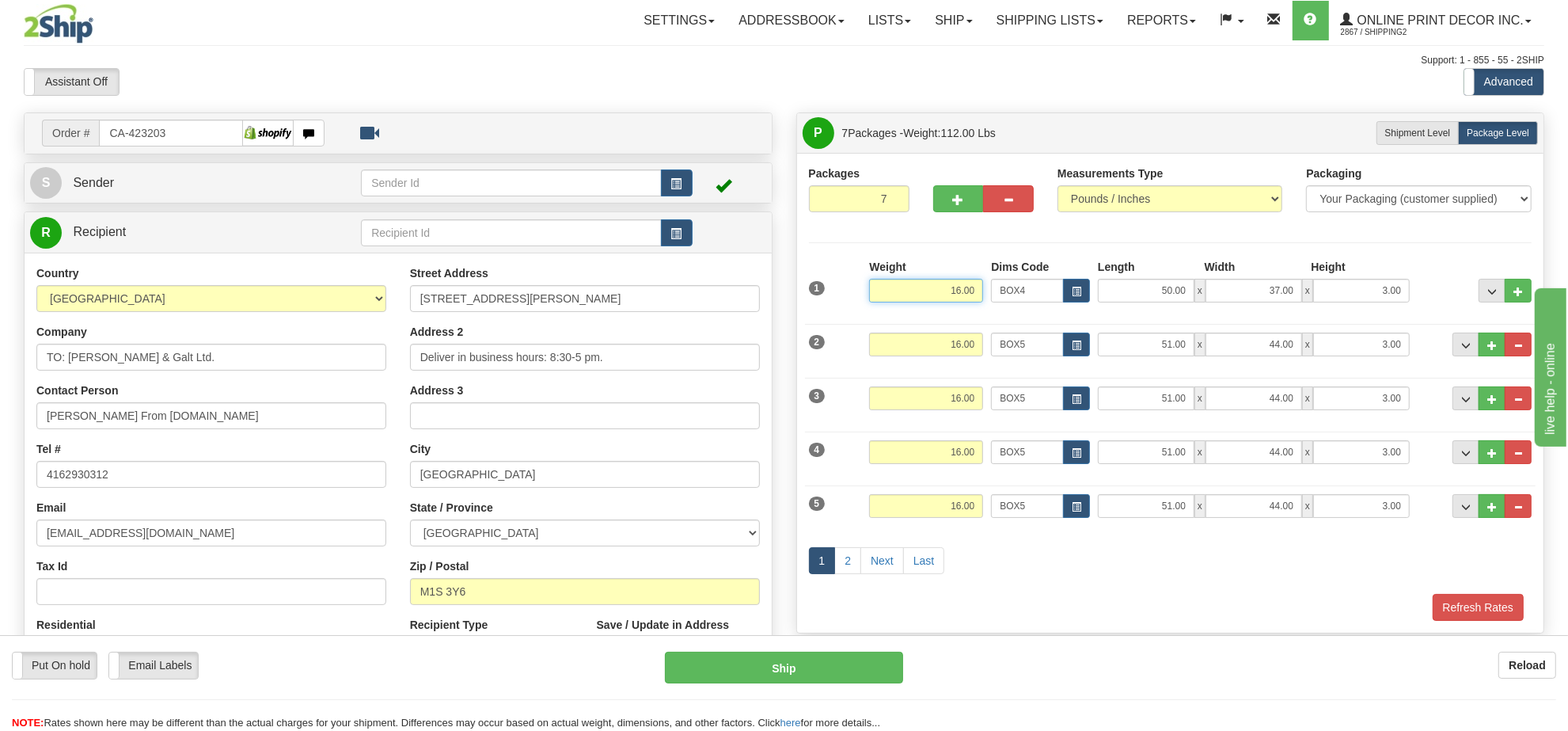
click at [966, 294] on input "16.00" at bounding box center [926, 290] width 114 height 24
click at [1494, 610] on button "Refresh Rates" at bounding box center [1478, 607] width 91 height 27
type input "12.00"
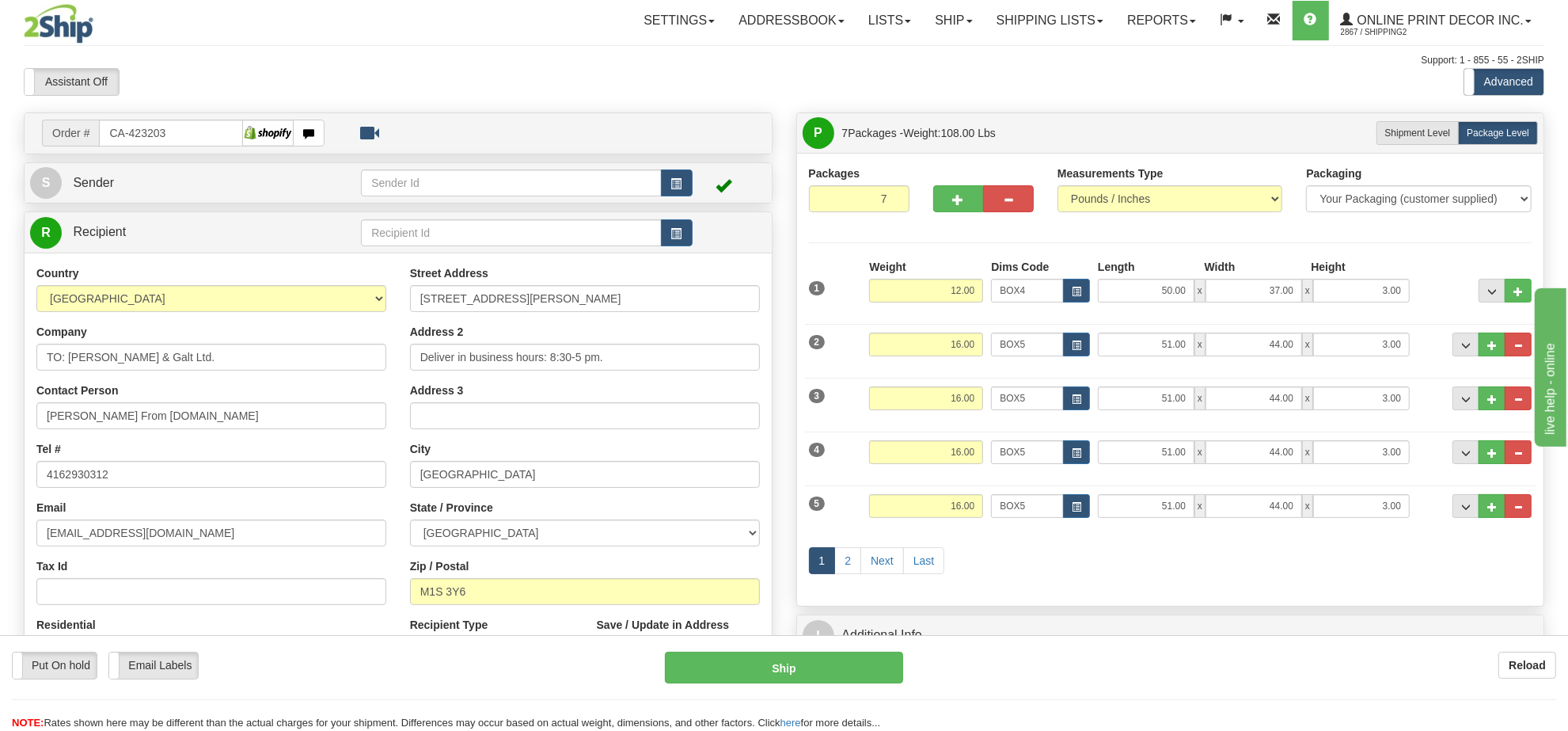
scroll to position [198, 0]
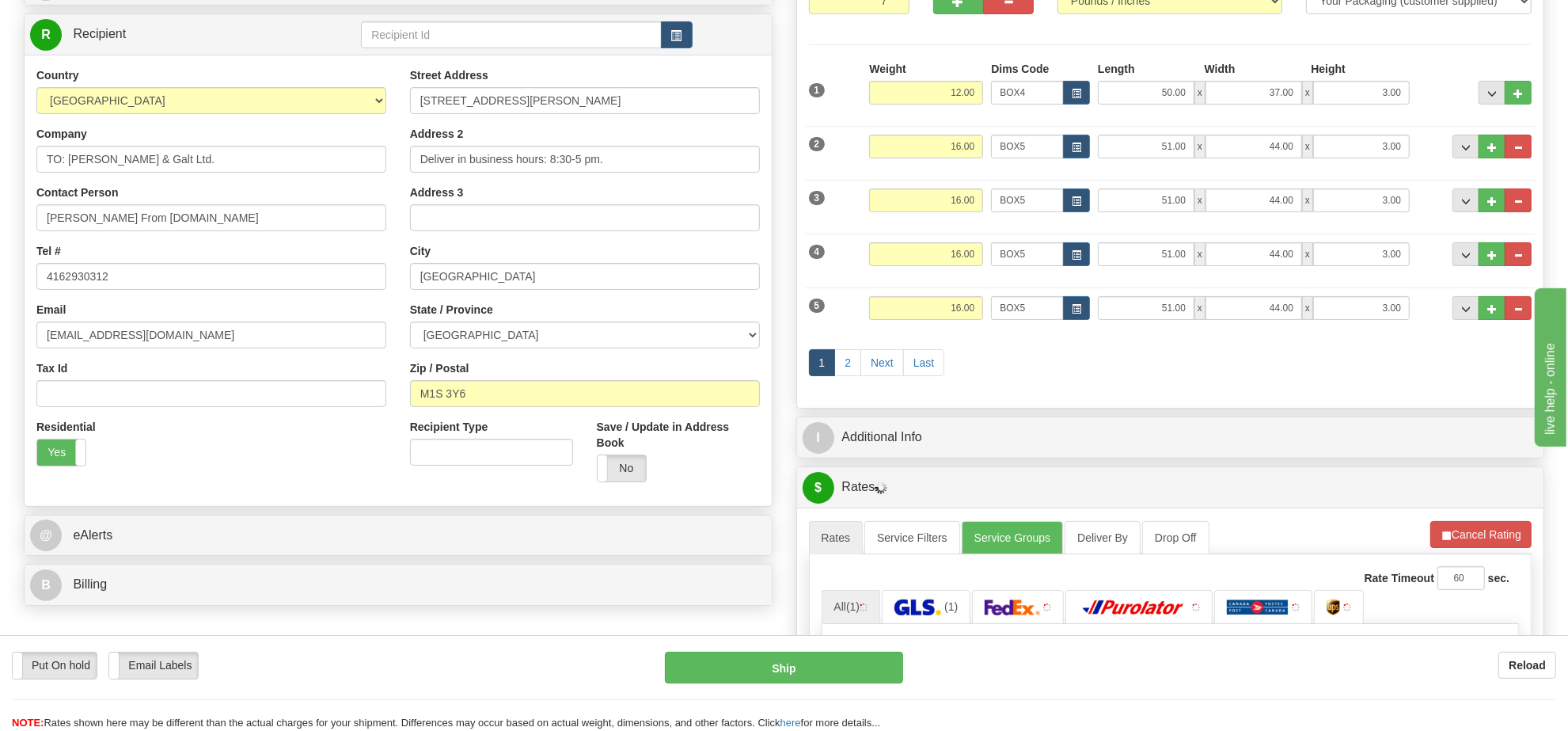
click at [1490, 554] on ul "Rates Service Filters Service Groups Deliver By Drop Off Pickup Refresh Rates C…" at bounding box center [1171, 538] width 724 height 33
click at [1481, 541] on button "Cancel Rating" at bounding box center [1481, 534] width 101 height 27
click at [1481, 541] on button "Refresh Rates" at bounding box center [1481, 534] width 102 height 27
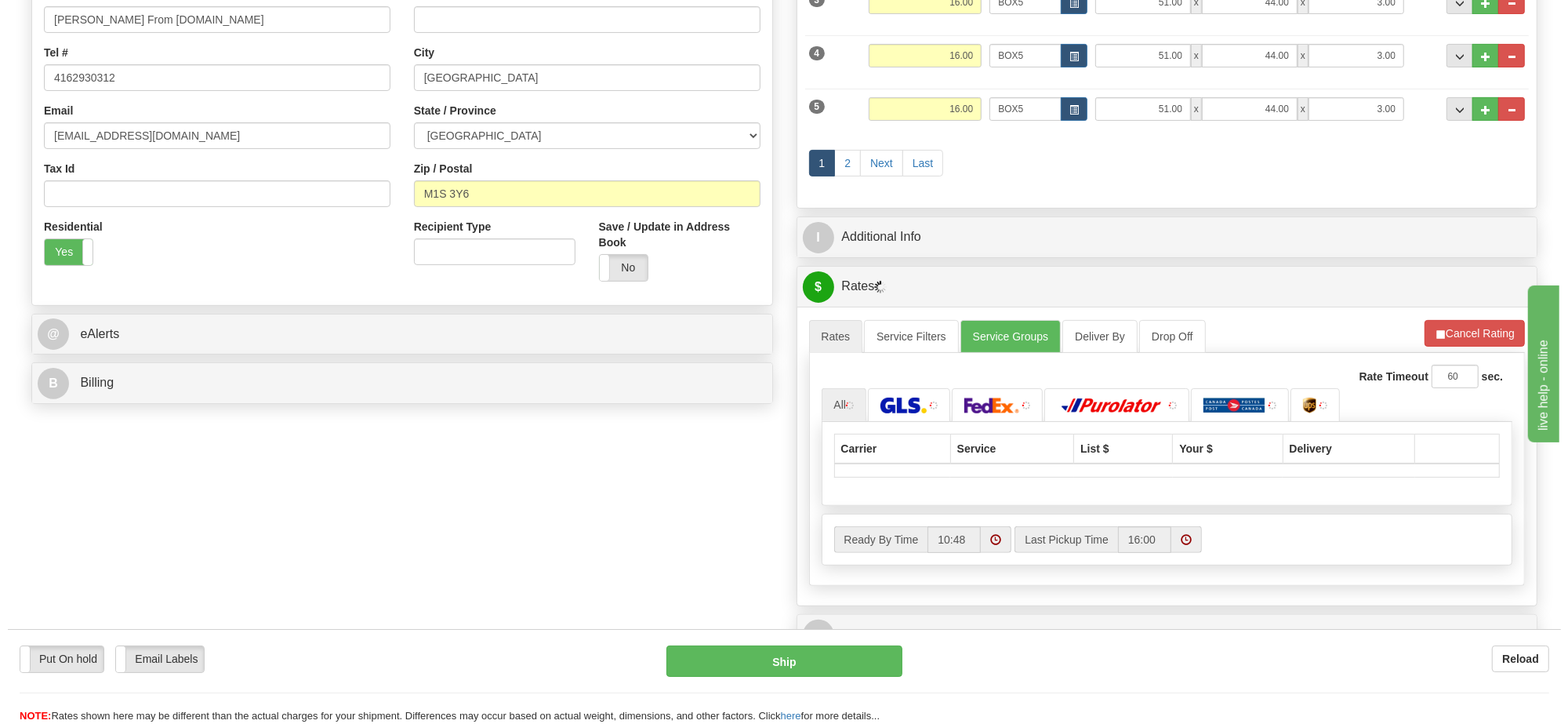
scroll to position [490, 0]
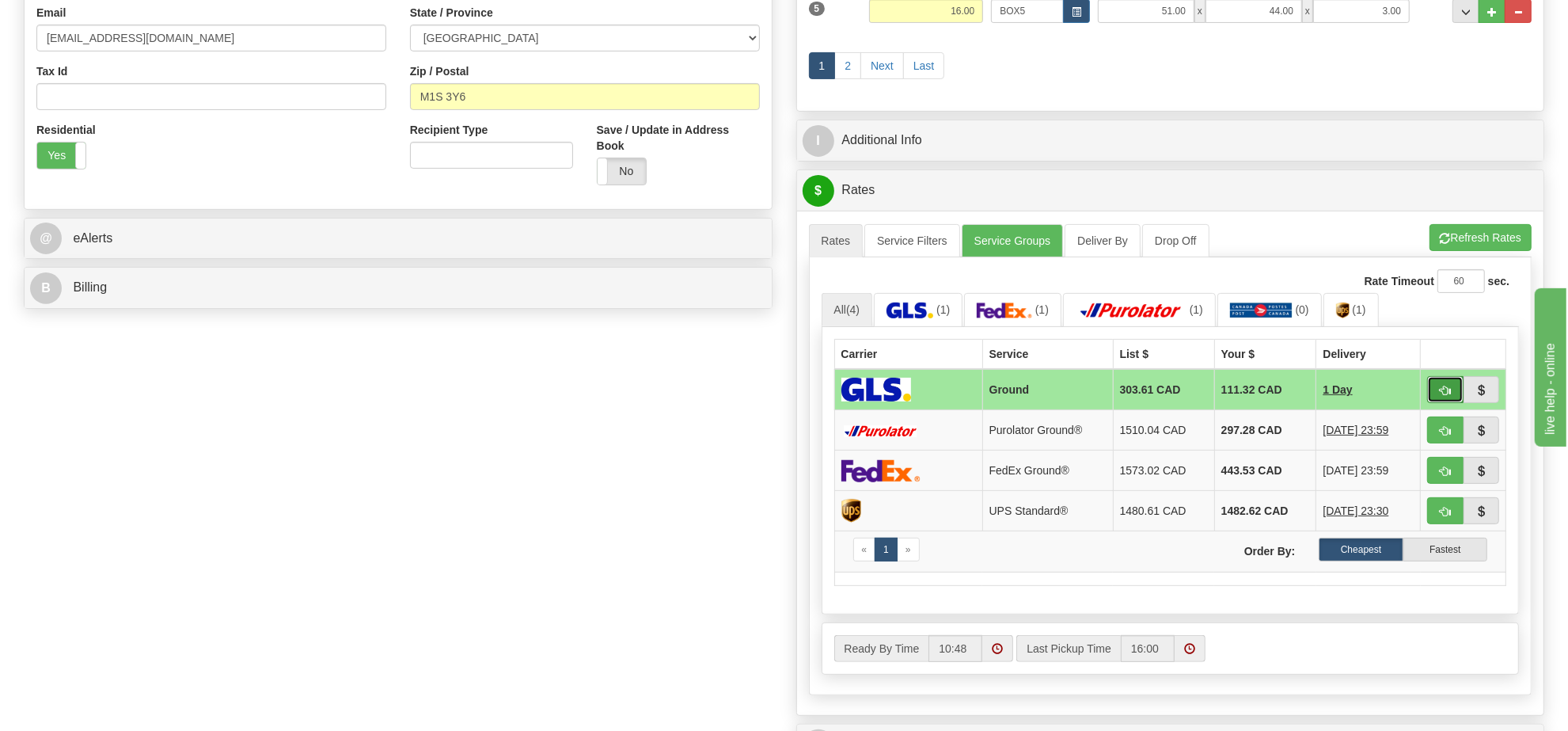
click at [1439, 403] on button "button" at bounding box center [1446, 389] width 37 height 27
type input "1"
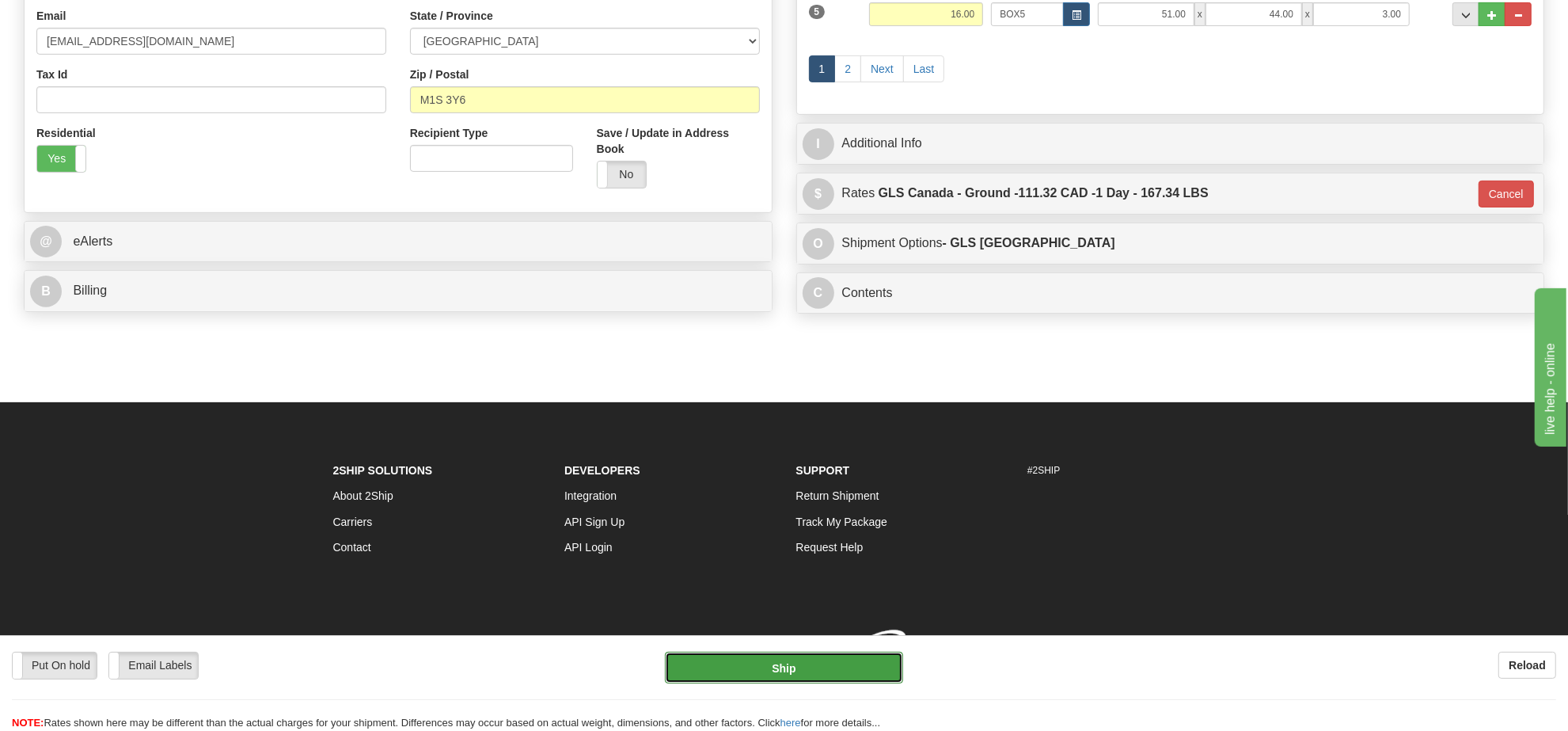
click at [840, 665] on button "Ship" at bounding box center [784, 667] width 238 height 31
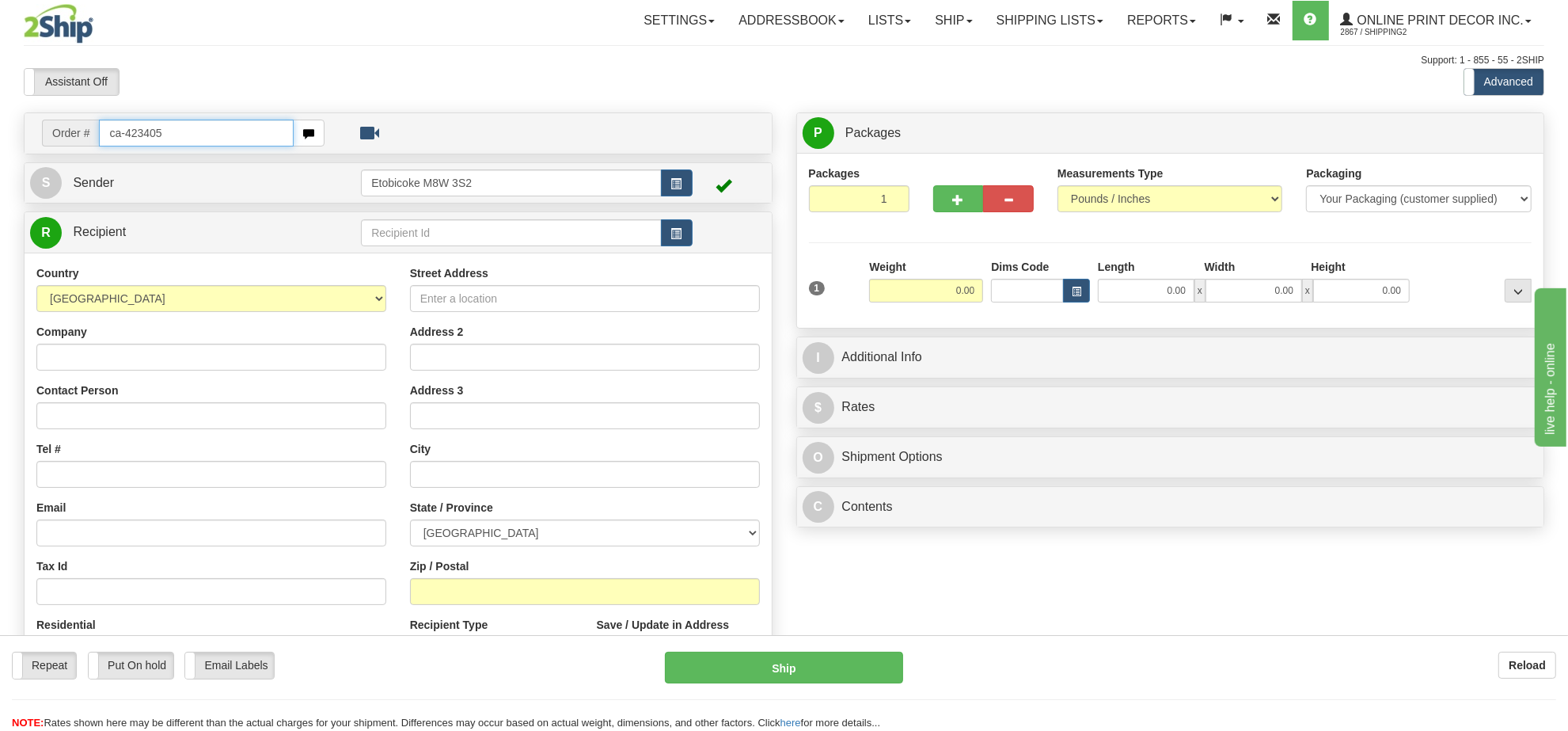
type input "ca-423405"
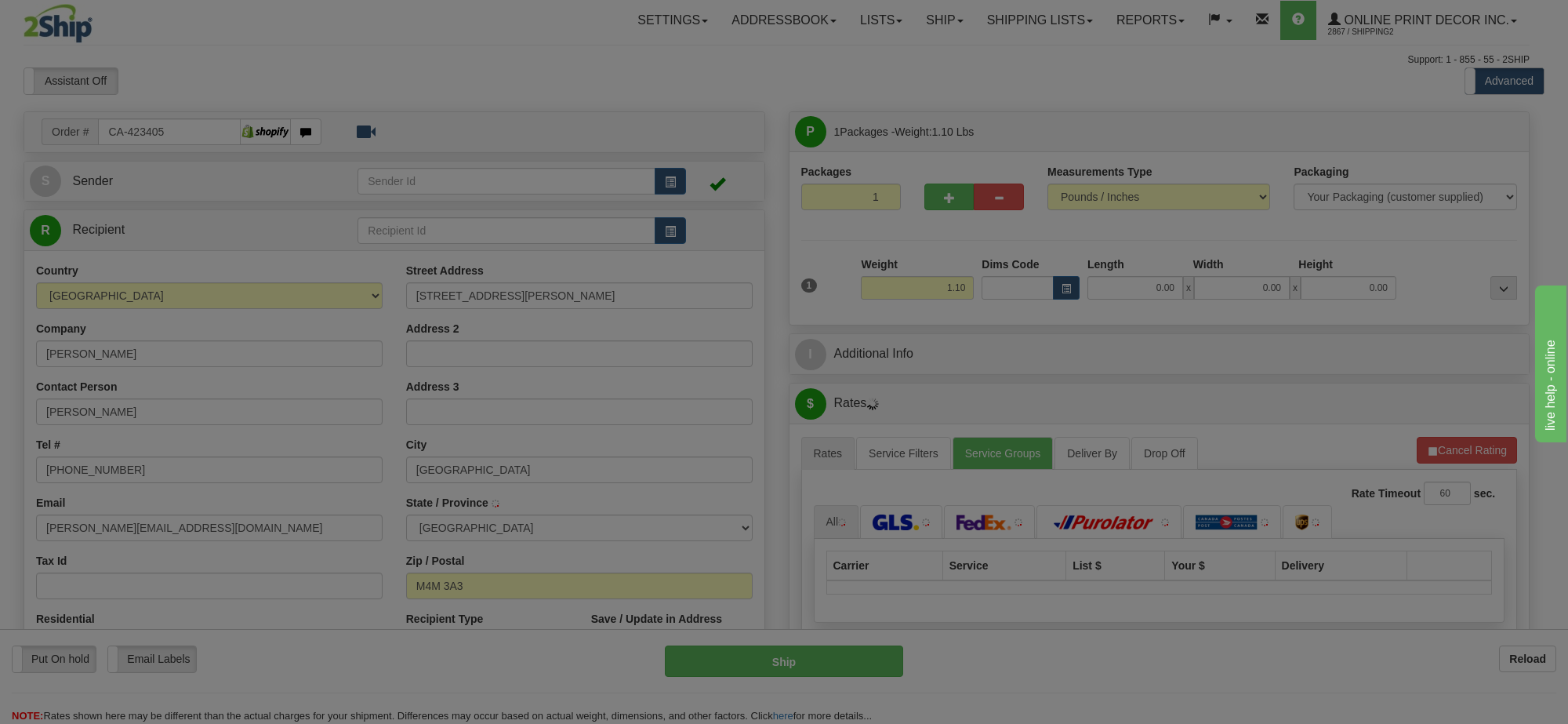
type input "TORONTO"
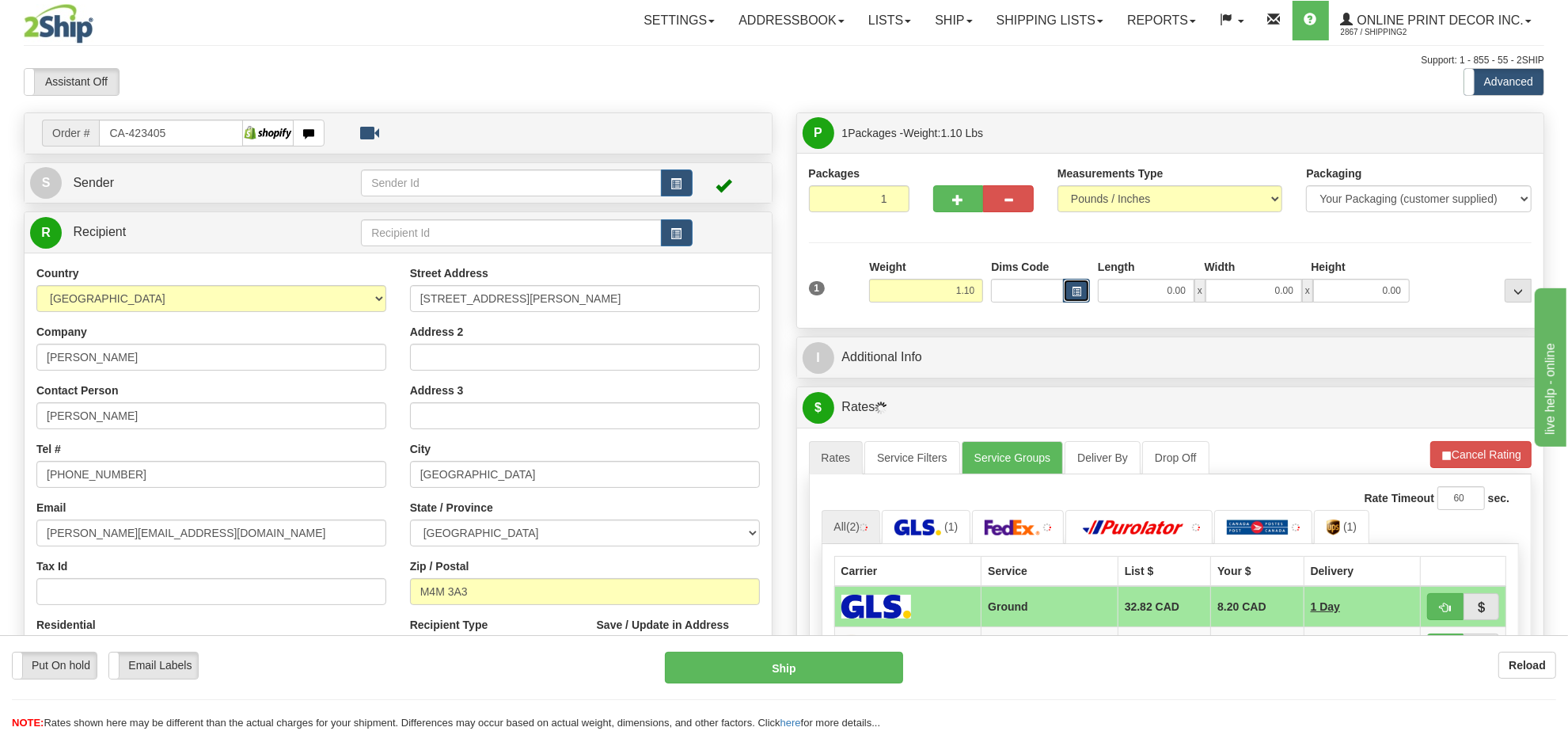
click at [1083, 282] on button "button" at bounding box center [1076, 290] width 27 height 24
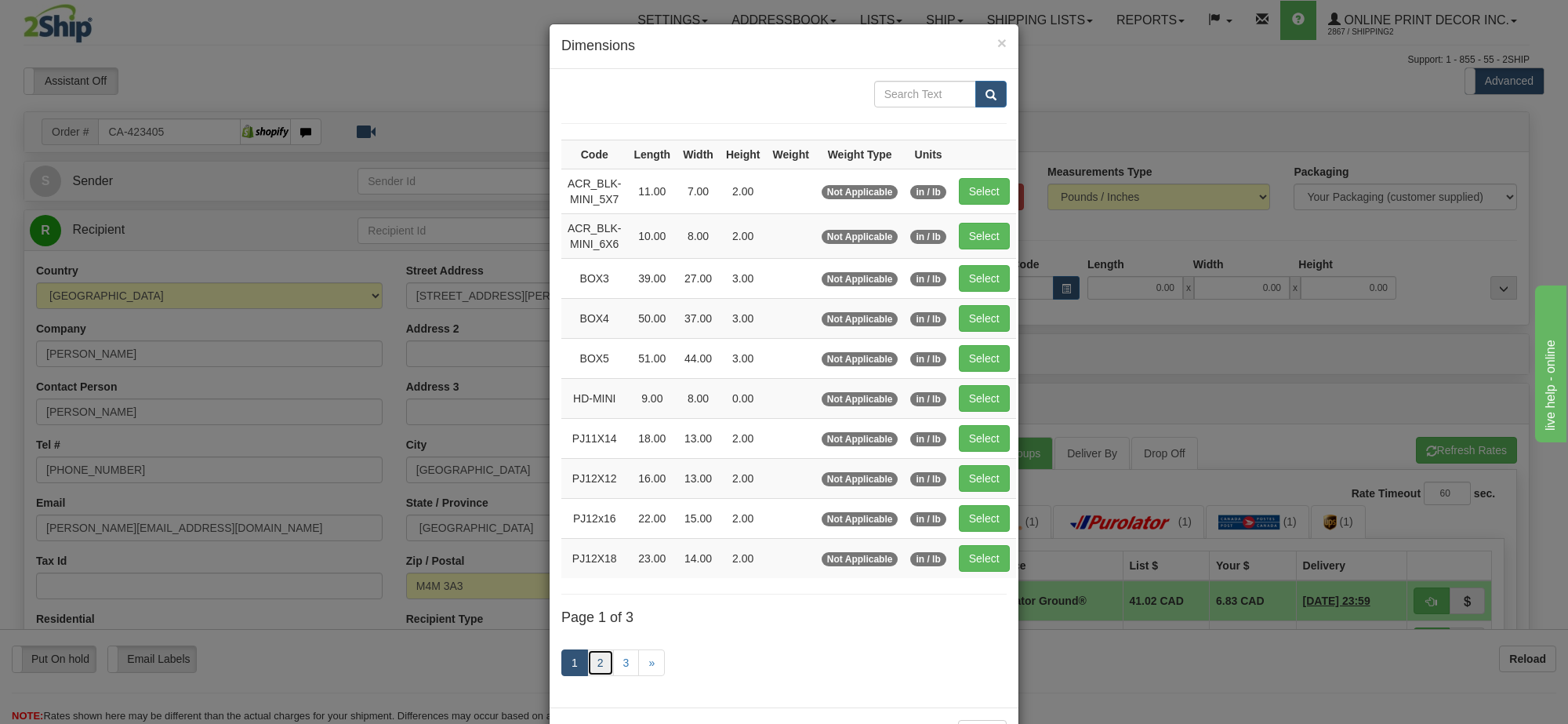
click at [588, 676] on link "2" at bounding box center [600, 663] width 27 height 27
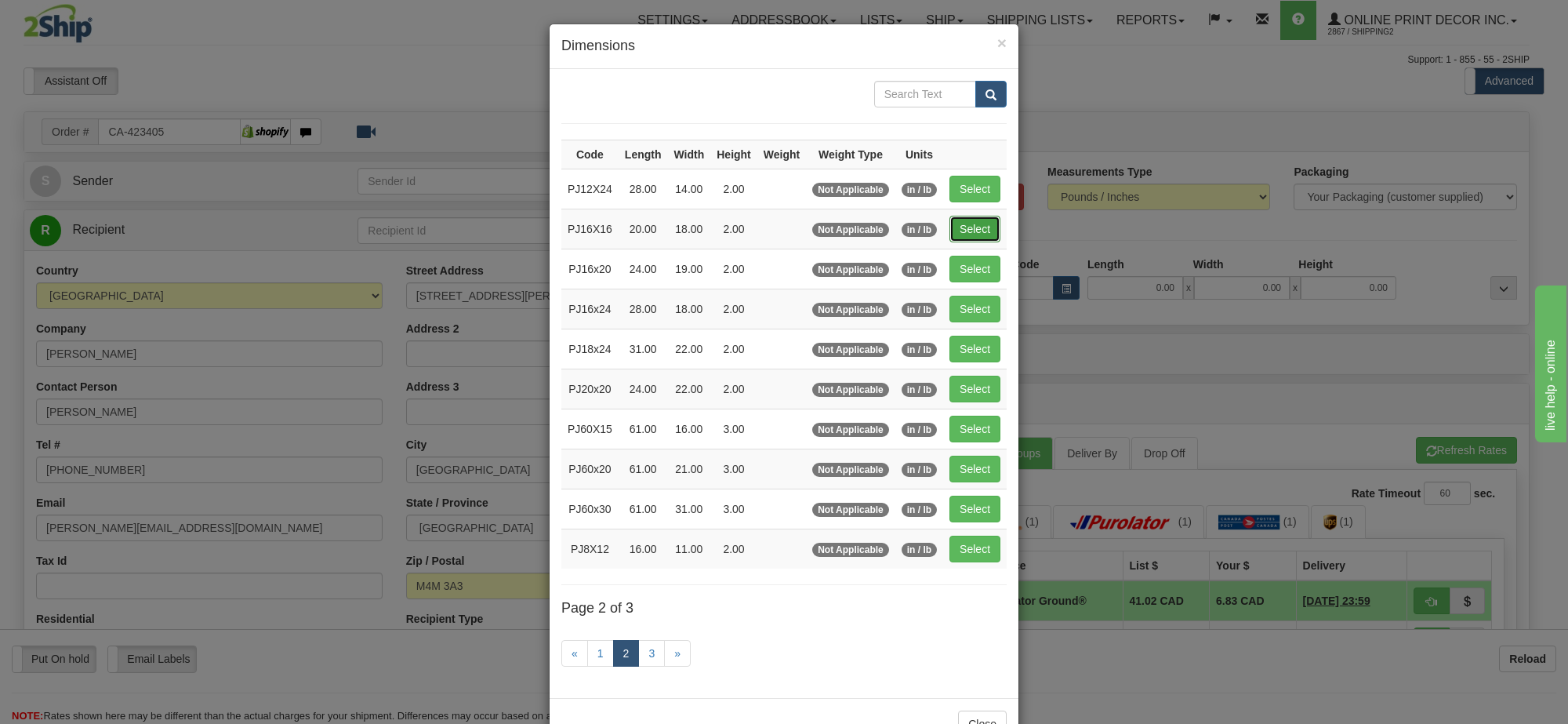
click at [974, 224] on button "Select" at bounding box center [975, 229] width 51 height 27
type input "PJ16X16"
type input "20.00"
type input "18.00"
type input "2.00"
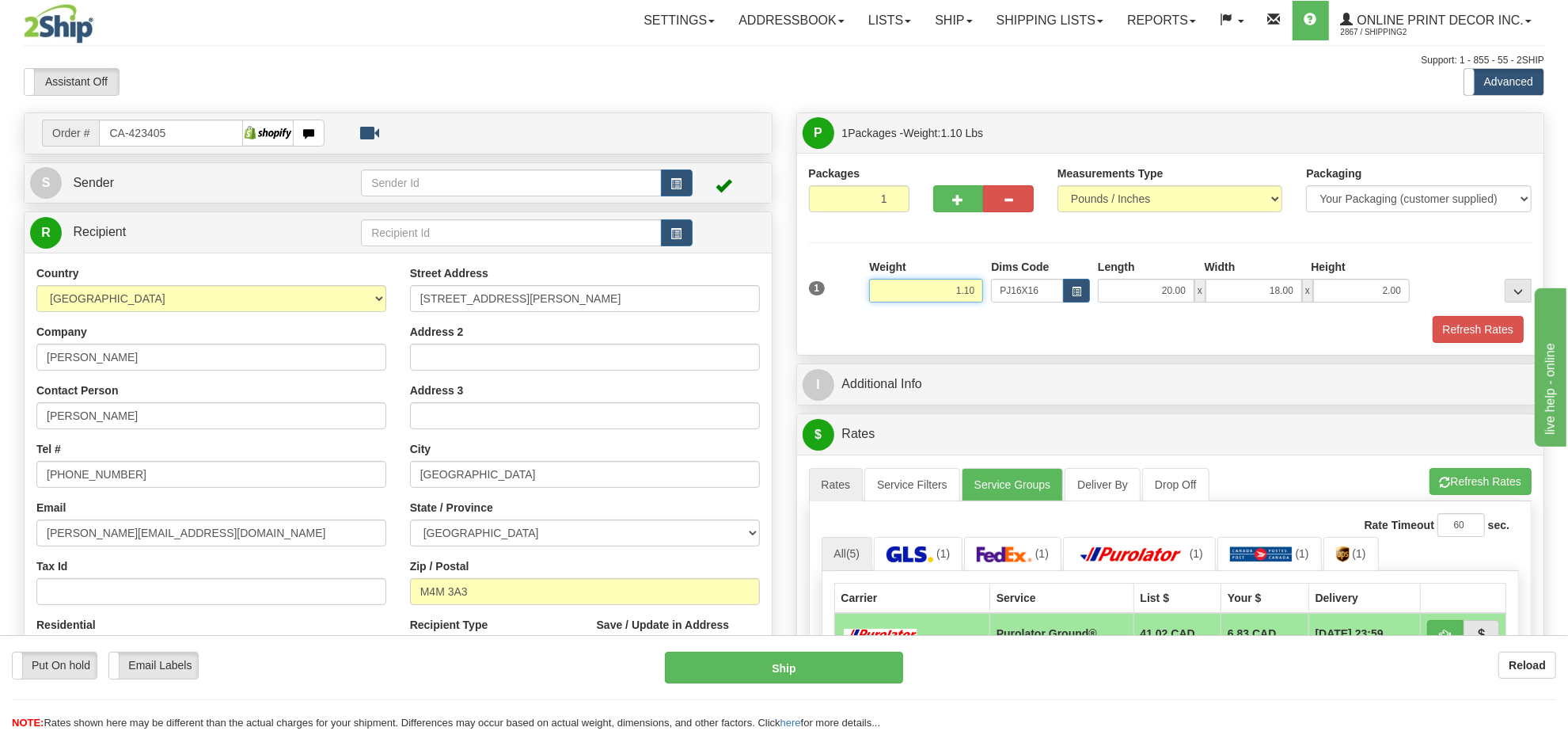
drag, startPoint x: 975, startPoint y: 294, endPoint x: 801, endPoint y: 299, distance: 174.1
click at [801, 299] on div "Packages 1 1 Measurements Type" at bounding box center [1170, 254] width 747 height 202
type input "1.20"
click at [1463, 332] on button "Refresh Rates" at bounding box center [1478, 329] width 91 height 27
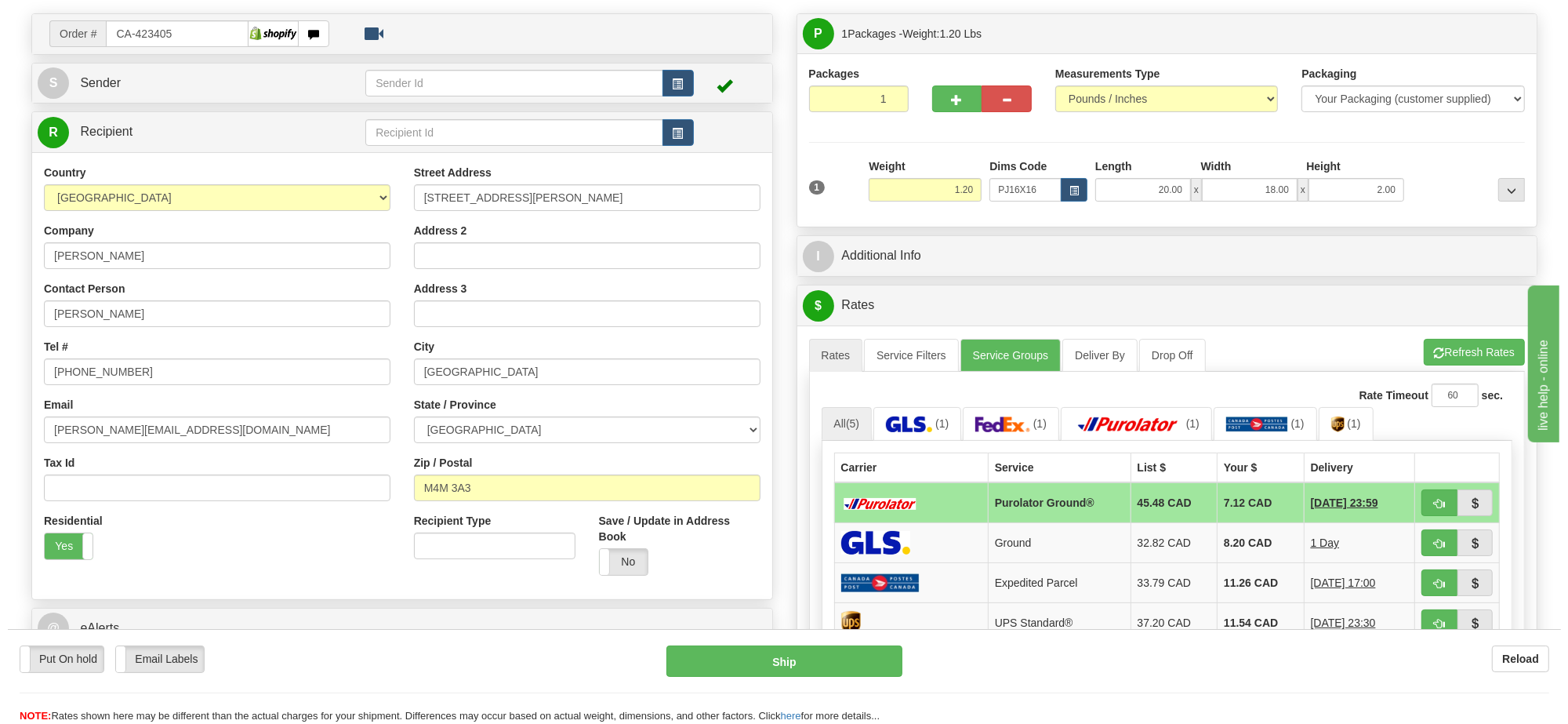
scroll to position [196, 0]
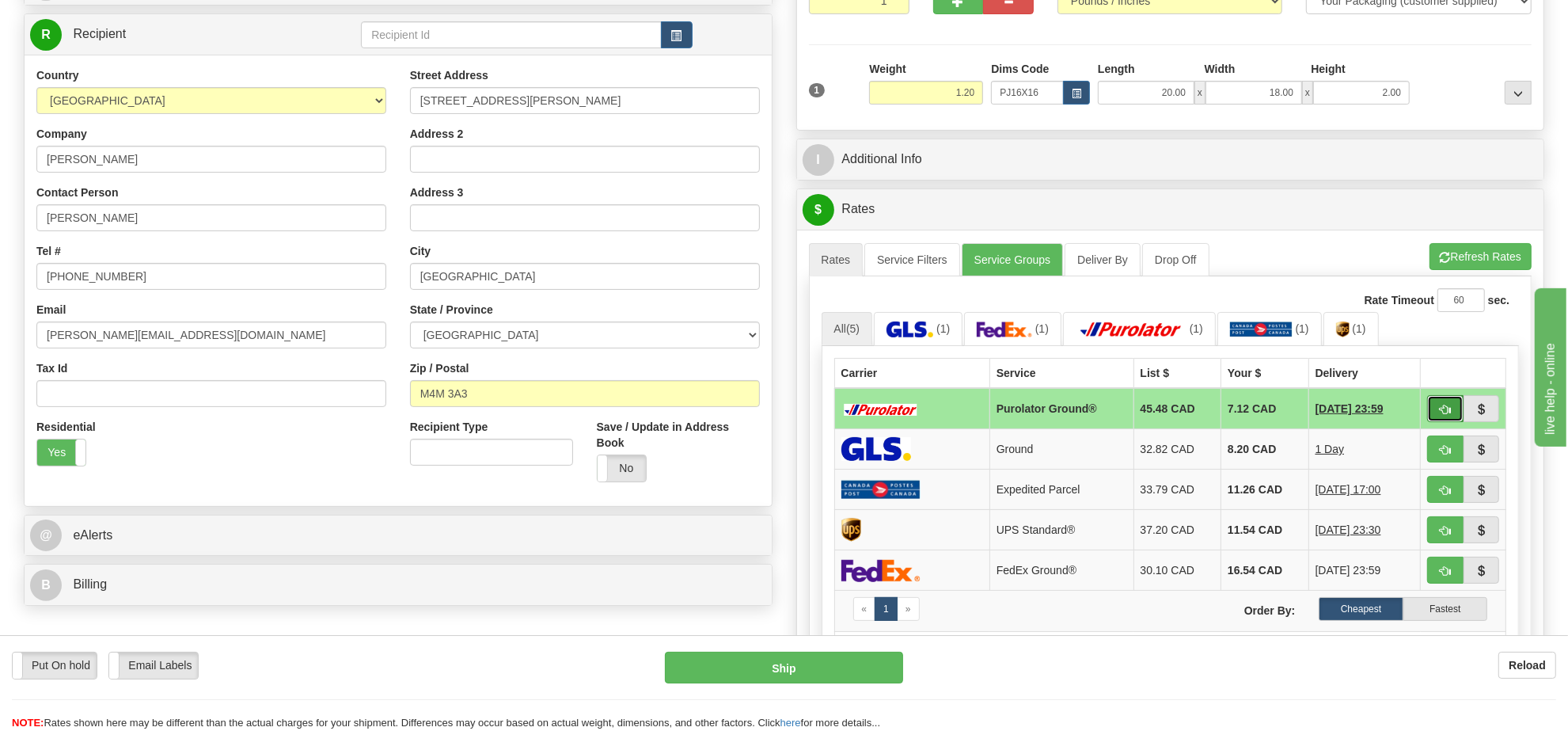
click at [1445, 410] on span "button" at bounding box center [1445, 410] width 11 height 10
type input "260"
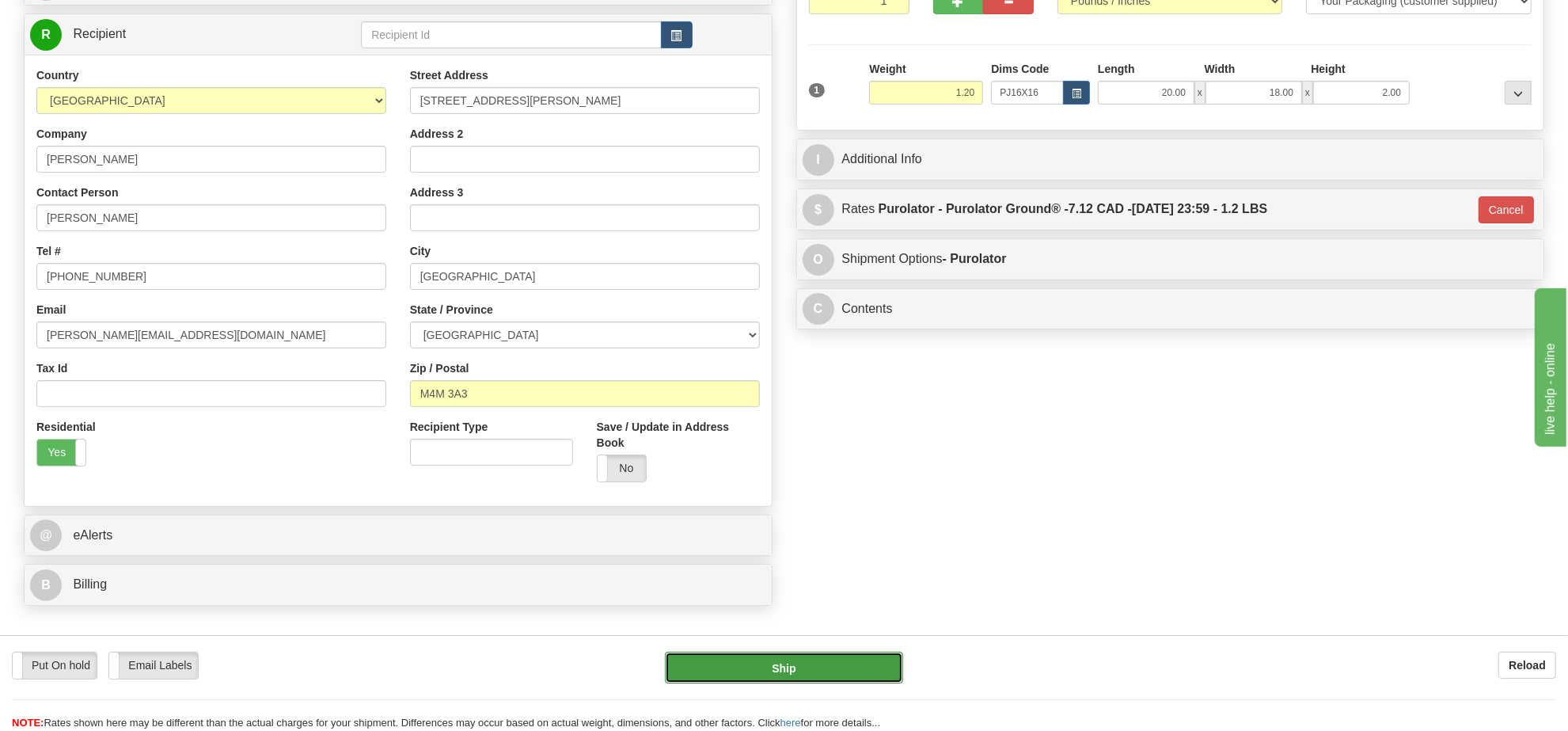
click at [879, 658] on button "Ship" at bounding box center [784, 667] width 238 height 31
